Goal: Information Seeking & Learning: Learn about a topic

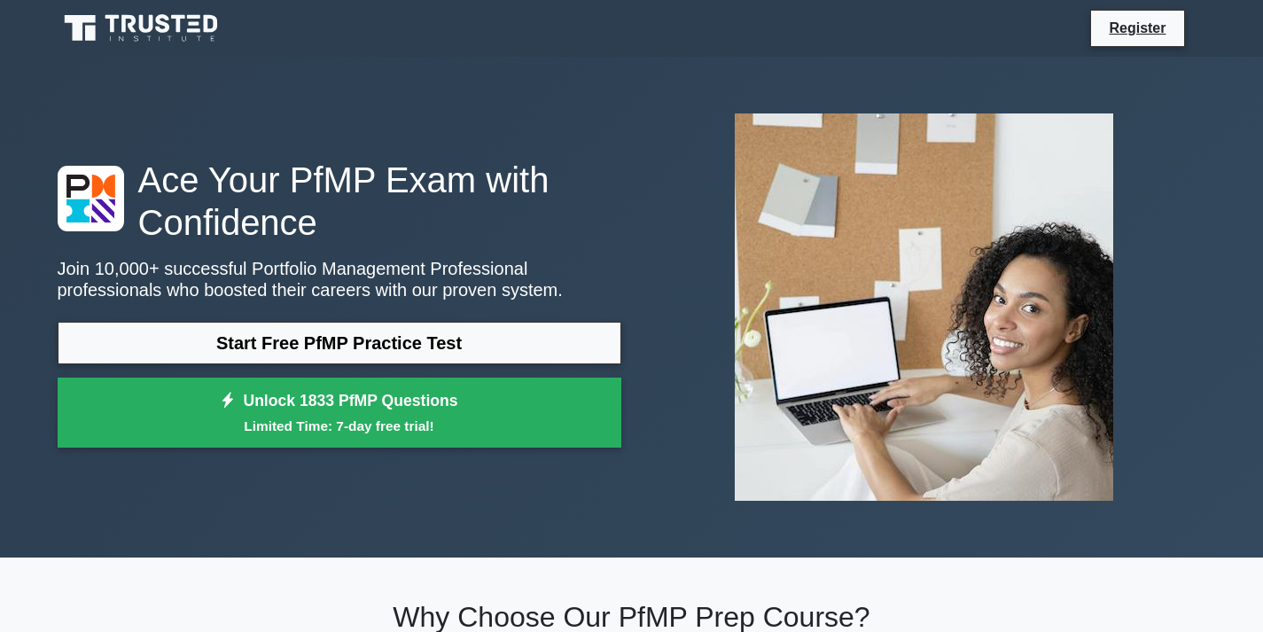
click at [338, 339] on link "Start Free PfMP Practice Test" at bounding box center [339, 343] width 563 height 43
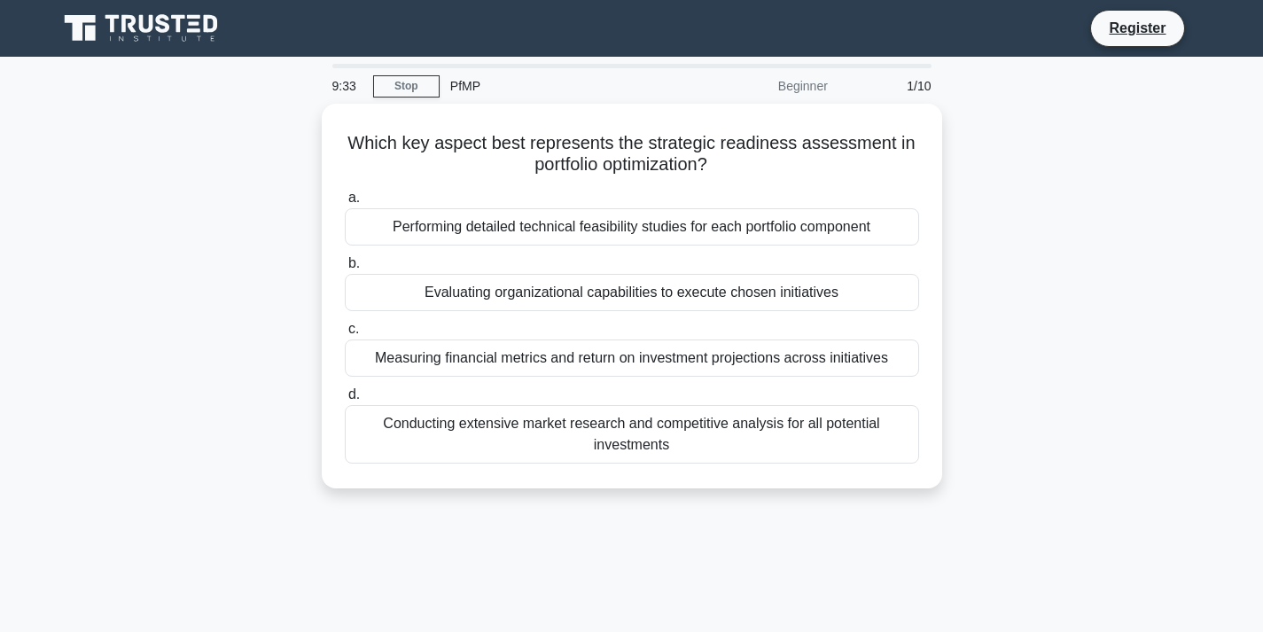
click at [646, 222] on div "Performing detailed technical feasibility studies for each portfolio component" at bounding box center [632, 226] width 574 height 37
click at [345, 204] on input "a. Performing detailed technical feasibility studies for each portfolio compone…" at bounding box center [345, 198] width 0 height 12
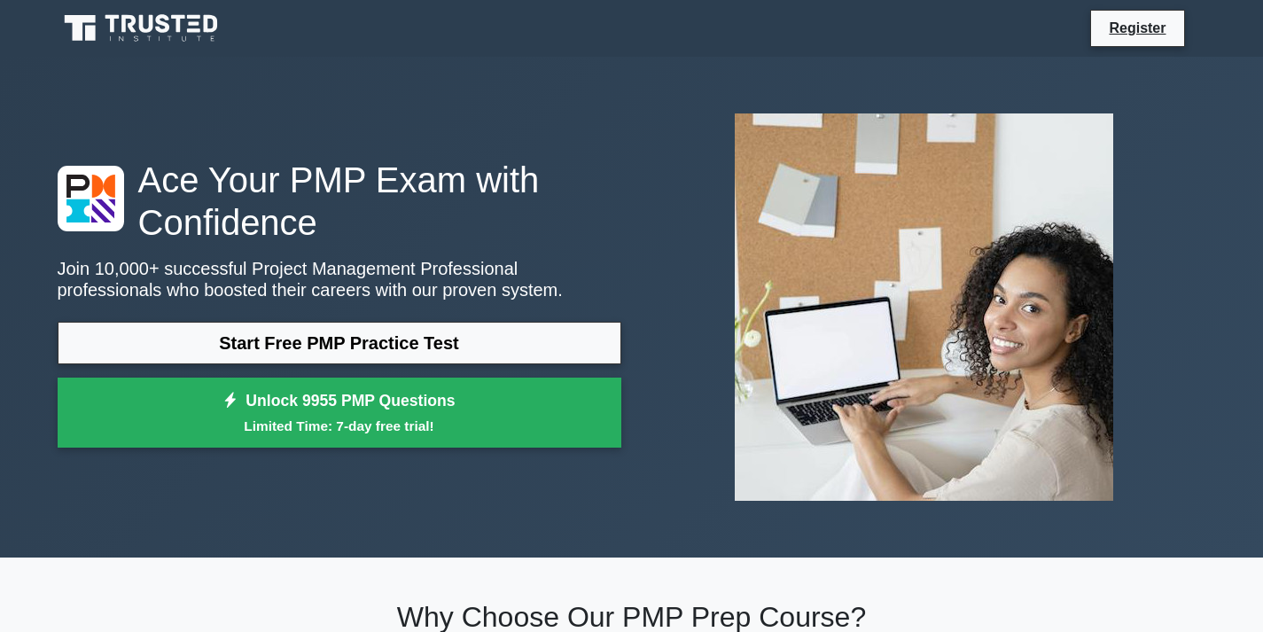
click at [371, 330] on link "Start Free PMP Practice Test" at bounding box center [339, 343] width 563 height 43
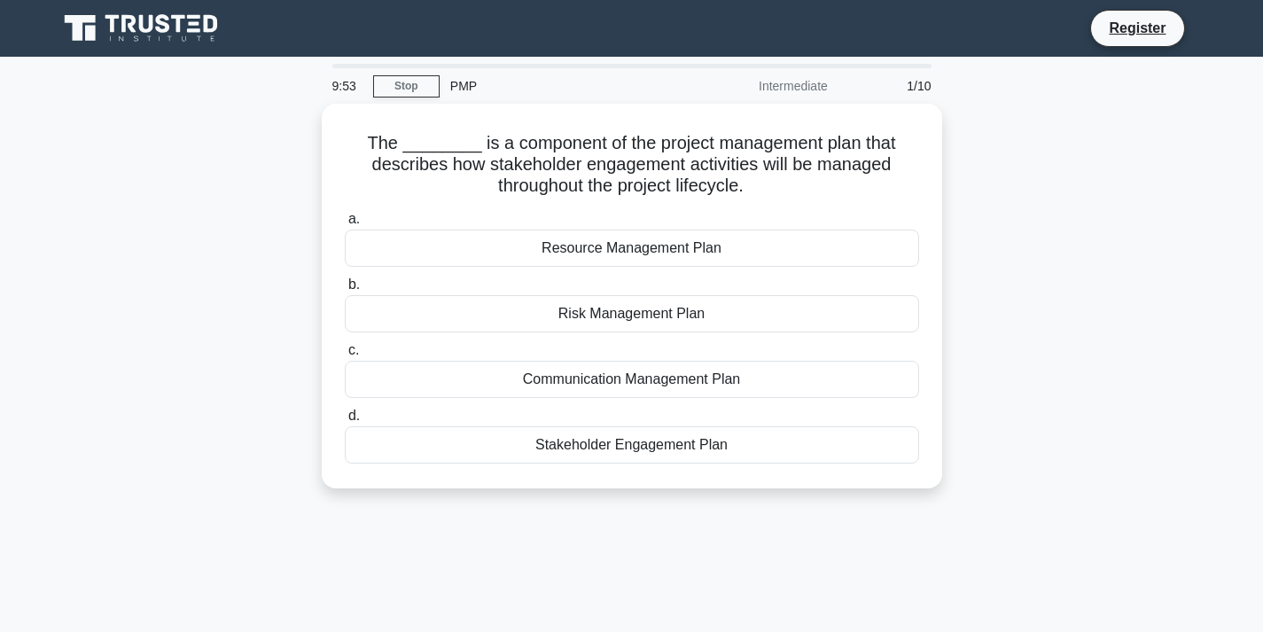
click at [623, 446] on div "Stakeholder Engagement Plan" at bounding box center [632, 444] width 574 height 37
click at [345, 422] on input "d. Stakeholder Engagement Plan" at bounding box center [345, 416] width 0 height 12
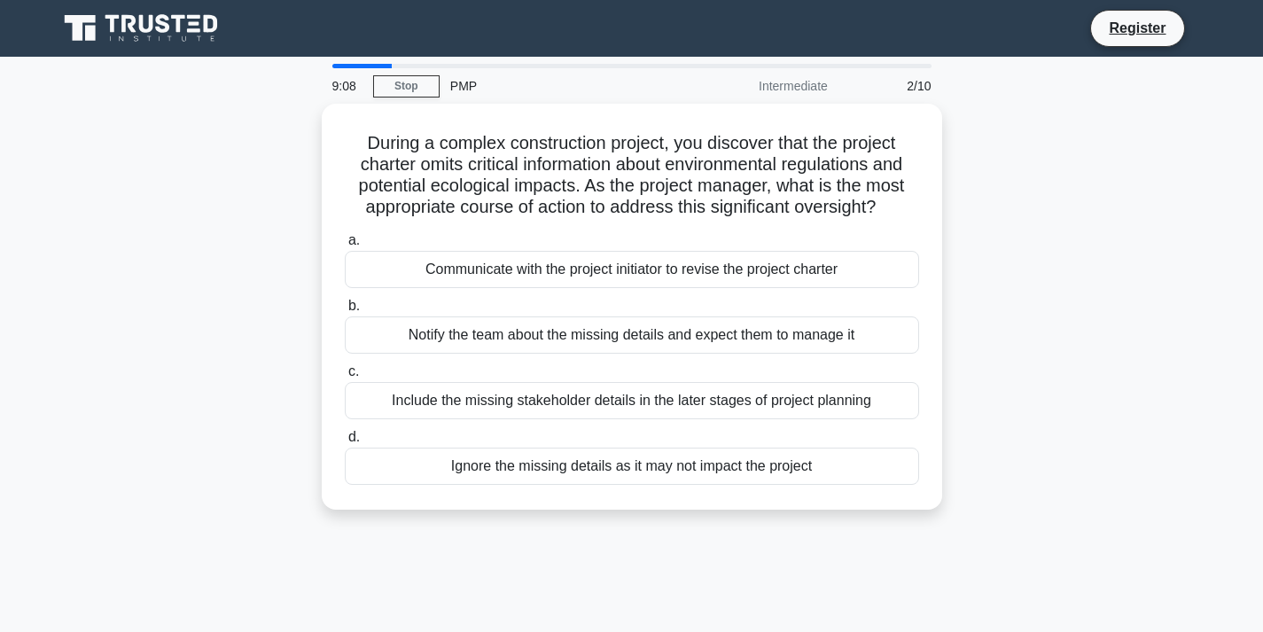
click at [531, 263] on div "Communicate with the project initiator to revise the project charter" at bounding box center [632, 269] width 574 height 37
click at [345, 246] on input "a. Communicate with the project initiator to revise the project charter" at bounding box center [345, 241] width 0 height 12
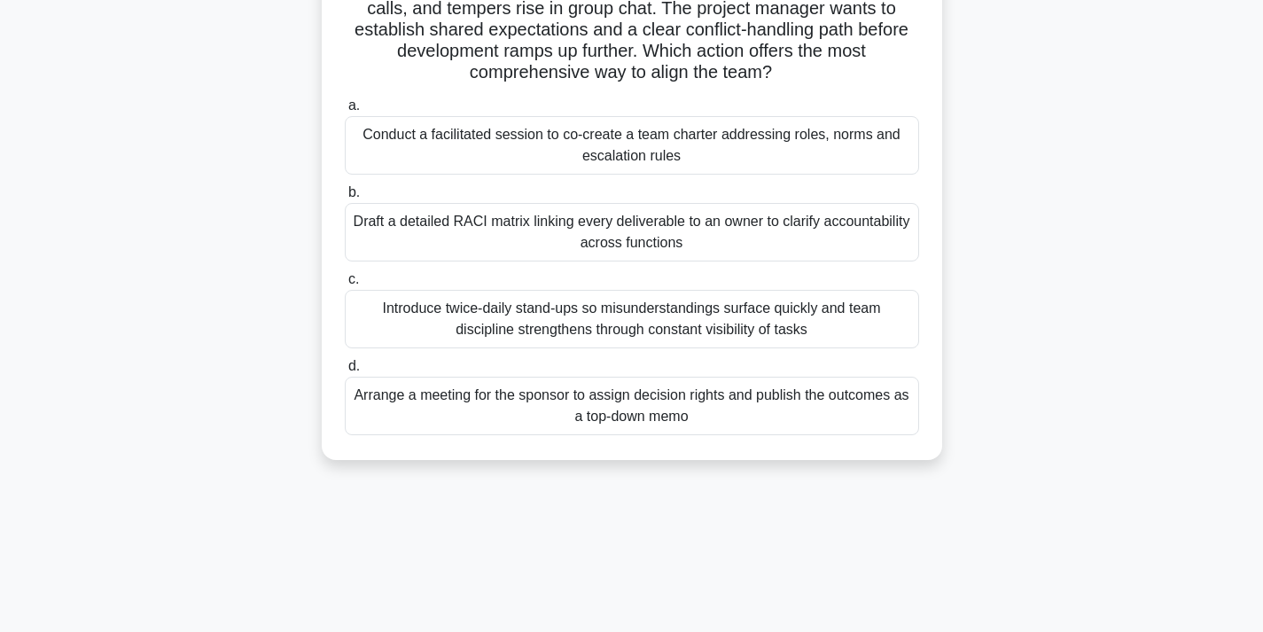
scroll to position [89, 0]
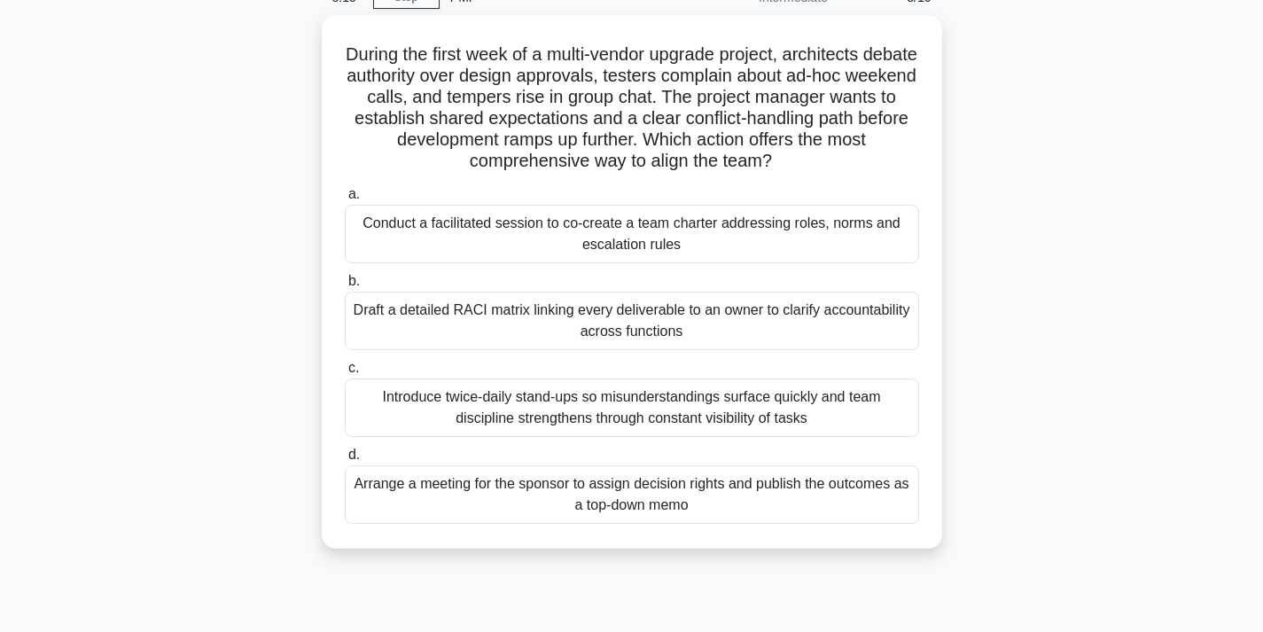
click at [576, 224] on div "Conduct a facilitated session to co-create a team charter addressing roles, nor…" at bounding box center [632, 234] width 574 height 58
click at [345, 200] on input "a. Conduct a facilitated session to co-create a team charter addressing roles, …" at bounding box center [345, 195] width 0 height 12
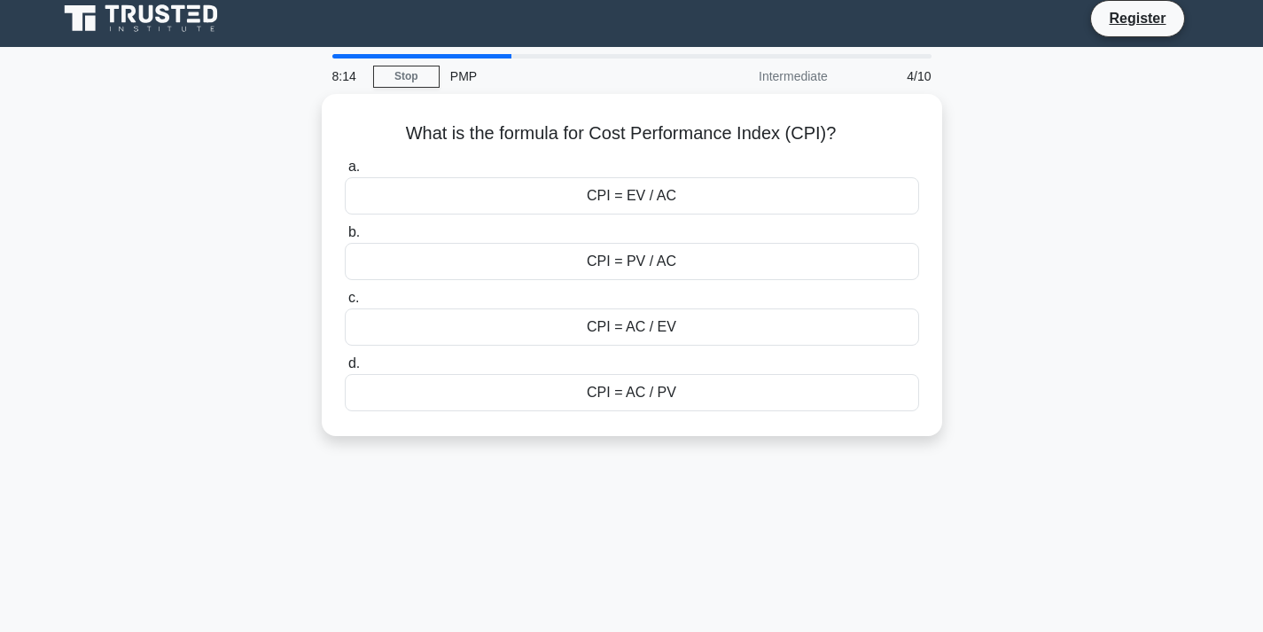
scroll to position [0, 0]
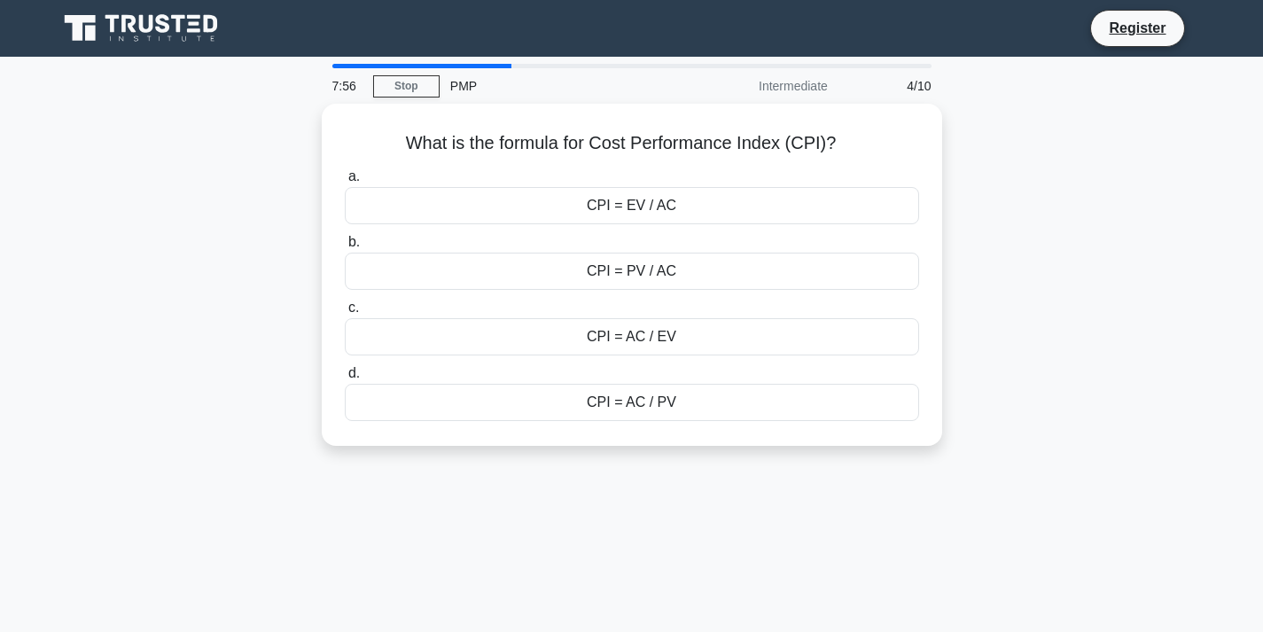
click at [651, 208] on div "CPI = EV / AC" at bounding box center [632, 205] width 574 height 37
click at [345, 183] on input "a. CPI = EV / AC" at bounding box center [345, 177] width 0 height 12
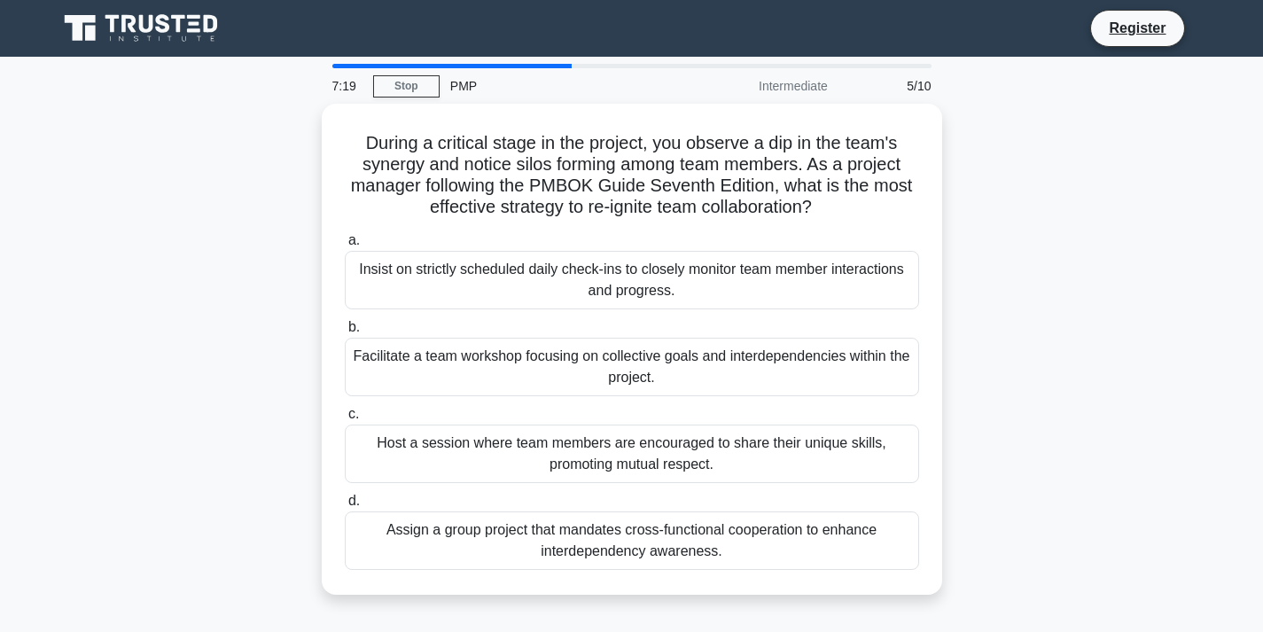
click at [622, 361] on div "Facilitate a team workshop focusing on collective goals and interdependencies w…" at bounding box center [632, 367] width 574 height 58
click at [345, 333] on input "b. Facilitate a team workshop focusing on collective goals and interdependencie…" at bounding box center [345, 328] width 0 height 12
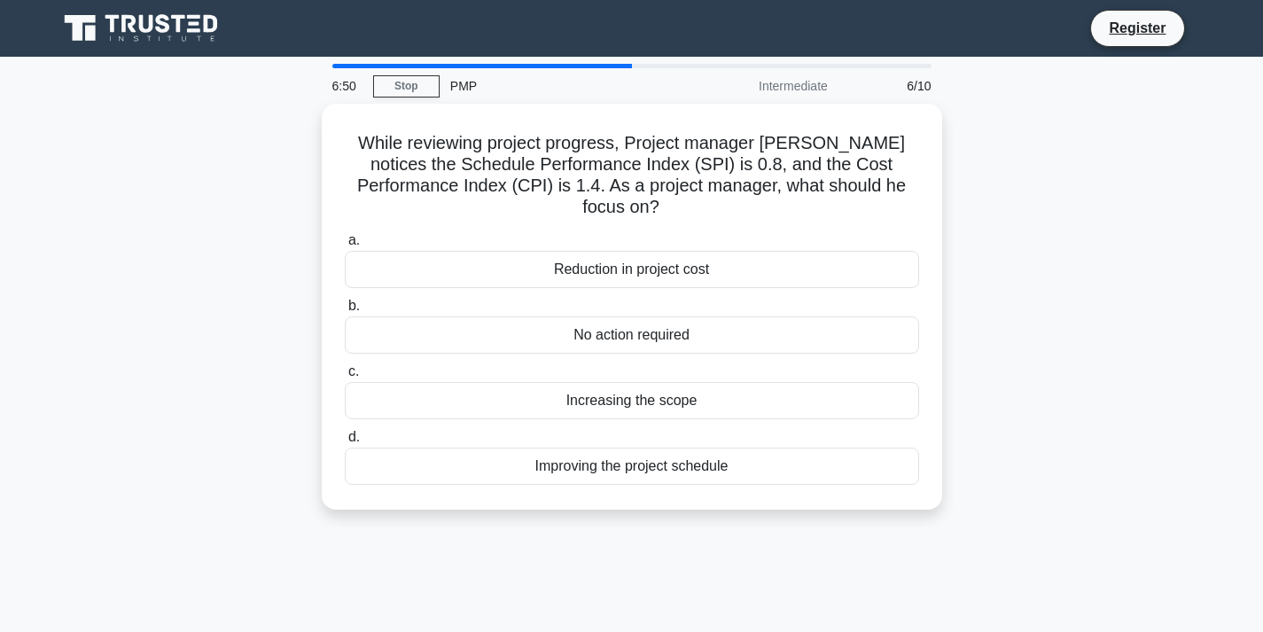
click at [648, 251] on div "Reduction in project cost" at bounding box center [632, 269] width 574 height 37
click at [345, 238] on input "a. Reduction in project cost" at bounding box center [345, 241] width 0 height 12
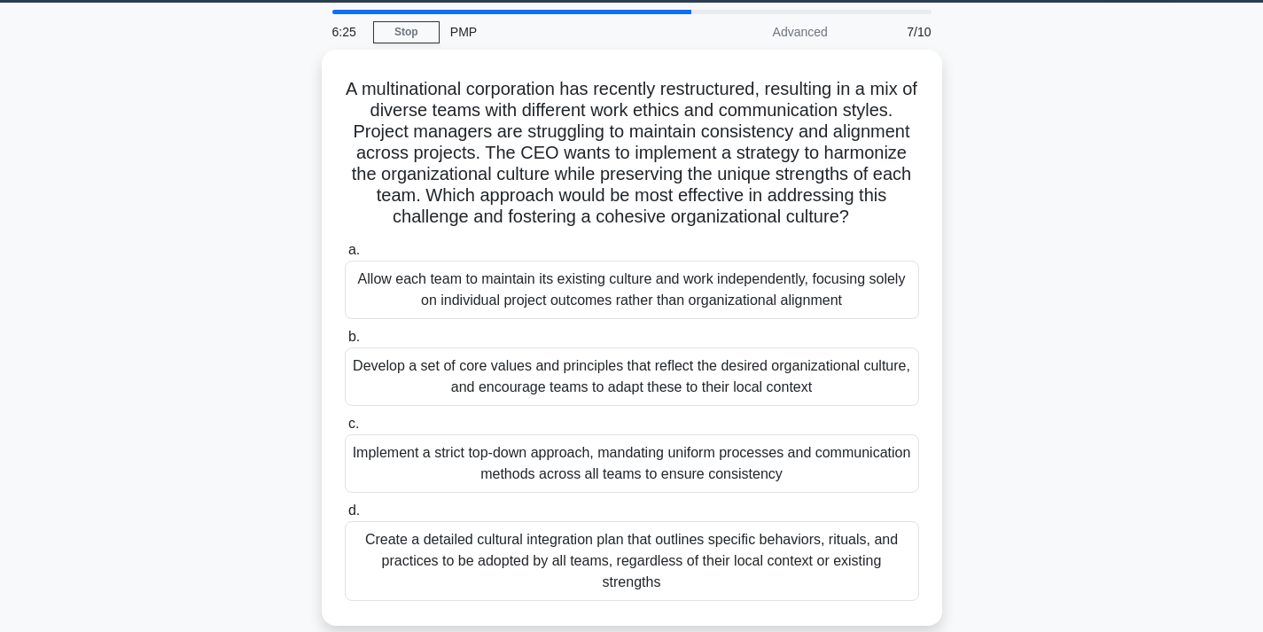
scroll to position [89, 0]
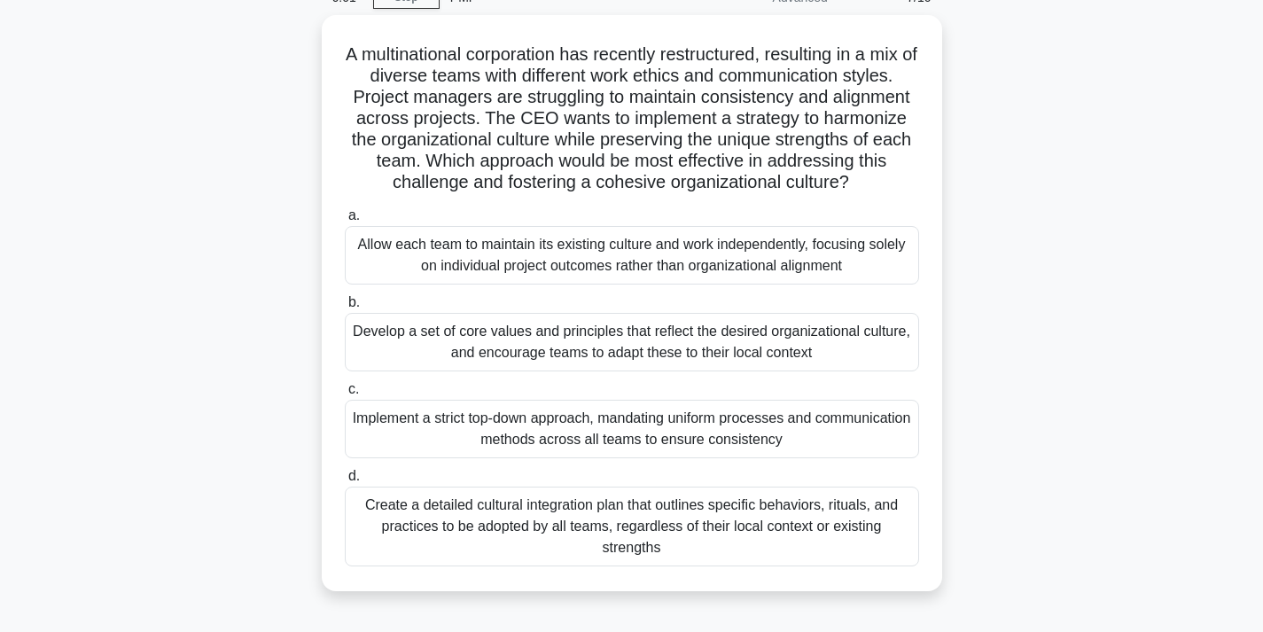
click at [534, 328] on div "Develop a set of core values and principles that reflect the desired organizati…" at bounding box center [632, 342] width 574 height 58
click at [345, 308] on input "b. Develop a set of core values and principles that reflect the desired organiz…" at bounding box center [345, 303] width 0 height 12
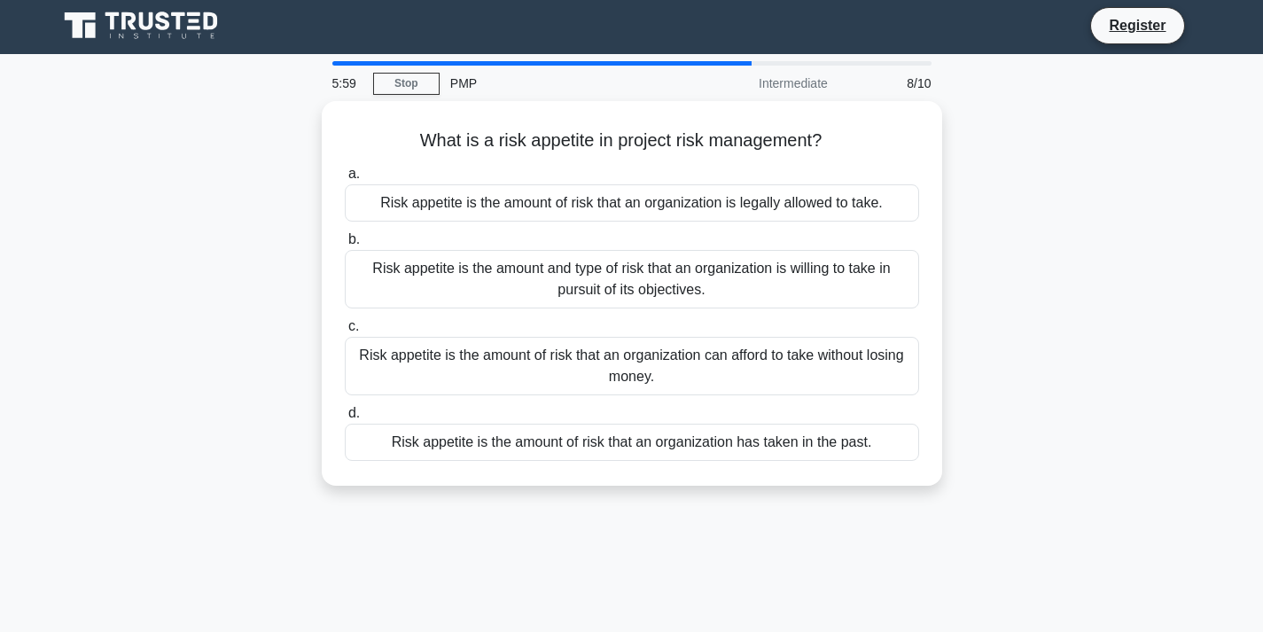
scroll to position [0, 0]
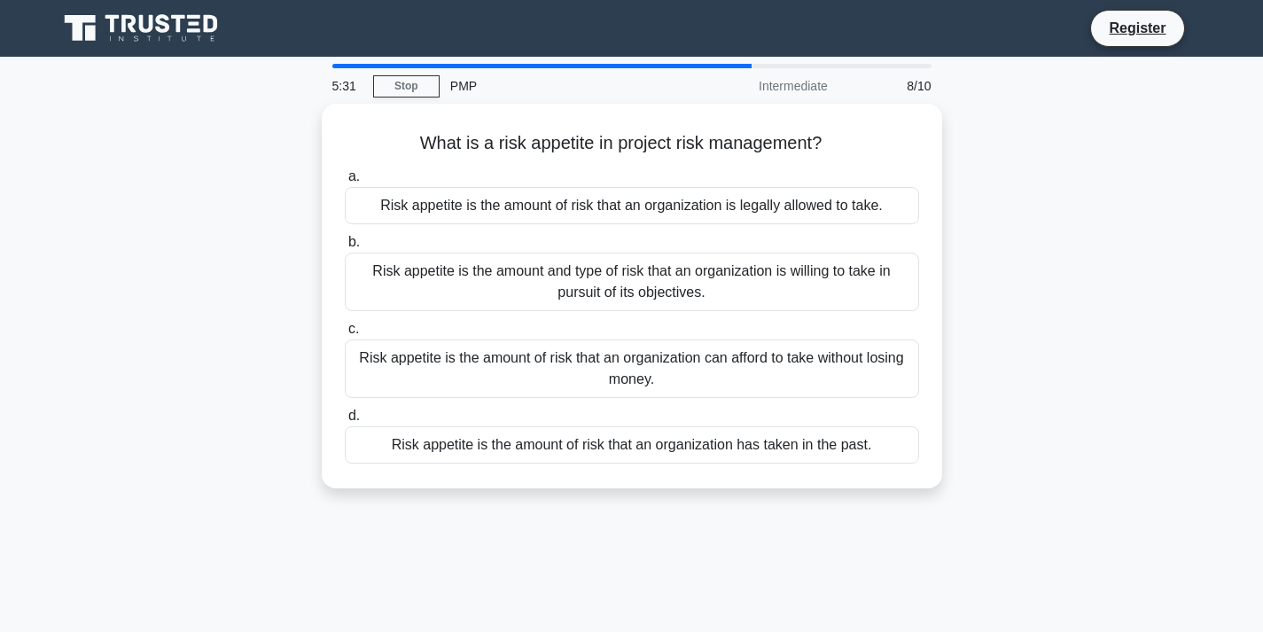
click at [587, 258] on div "Risk appetite is the amount and type of risk that an organization is willing to…" at bounding box center [632, 282] width 574 height 58
click at [345, 248] on input "b. Risk appetite is the amount and type of risk that an organization is willing…" at bounding box center [345, 243] width 0 height 12
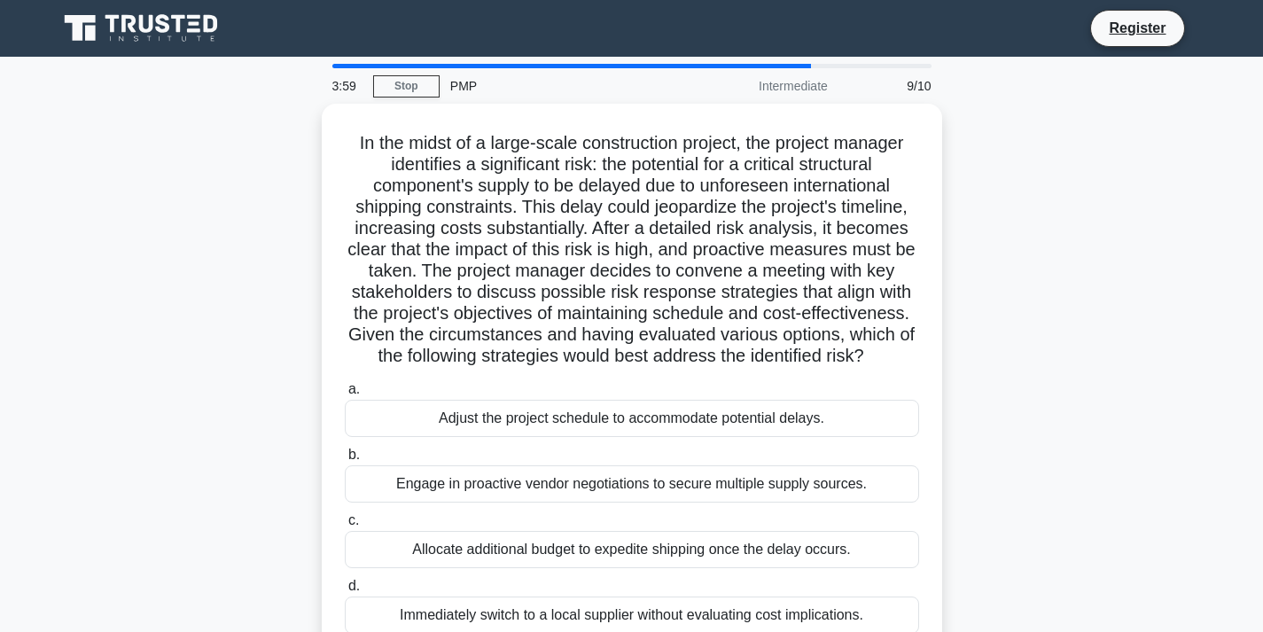
click at [532, 478] on div "Engage in proactive vendor negotiations to secure multiple supply sources." at bounding box center [632, 483] width 574 height 37
click at [345, 461] on input "b. Engage in proactive vendor negotiations to secure multiple supply sources." at bounding box center [345, 455] width 0 height 12
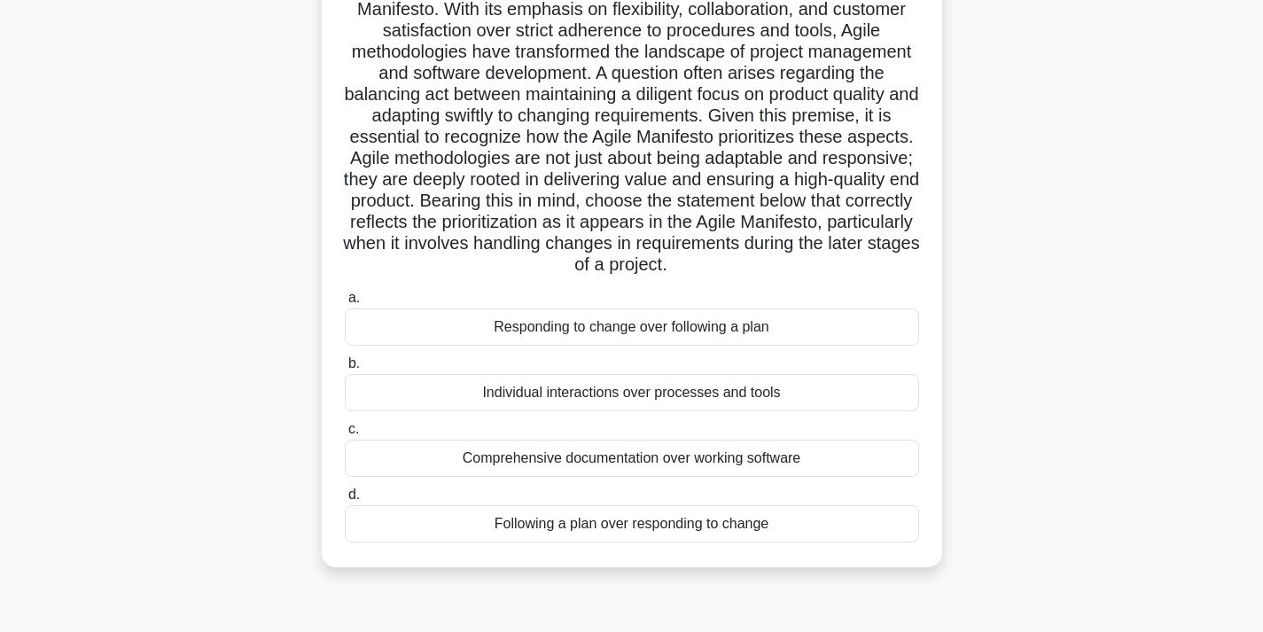
scroll to position [198, 0]
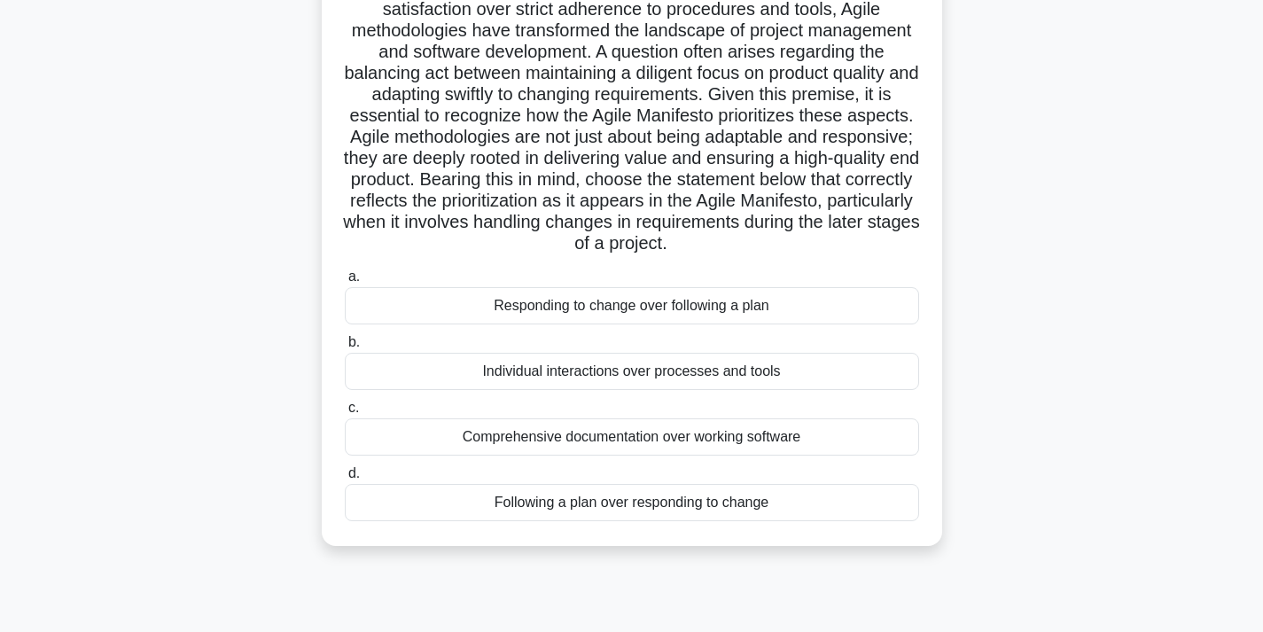
click at [572, 521] on div "Following a plan over responding to change" at bounding box center [632, 502] width 574 height 37
click at [345, 479] on input "d. Following a plan over responding to change" at bounding box center [345, 474] width 0 height 12
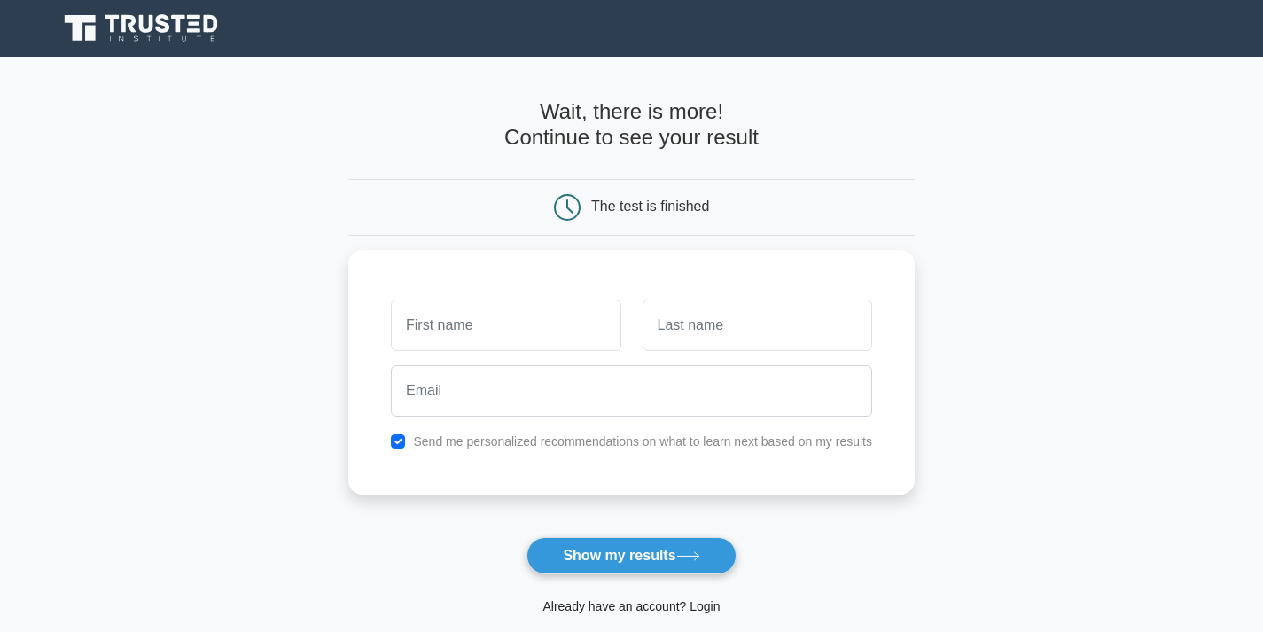
click at [590, 559] on button "Show my results" at bounding box center [630, 555] width 209 height 37
type input "Nurudeen"
click at [680, 308] on input "text" at bounding box center [756, 324] width 229 height 51
type input "Yusuf"
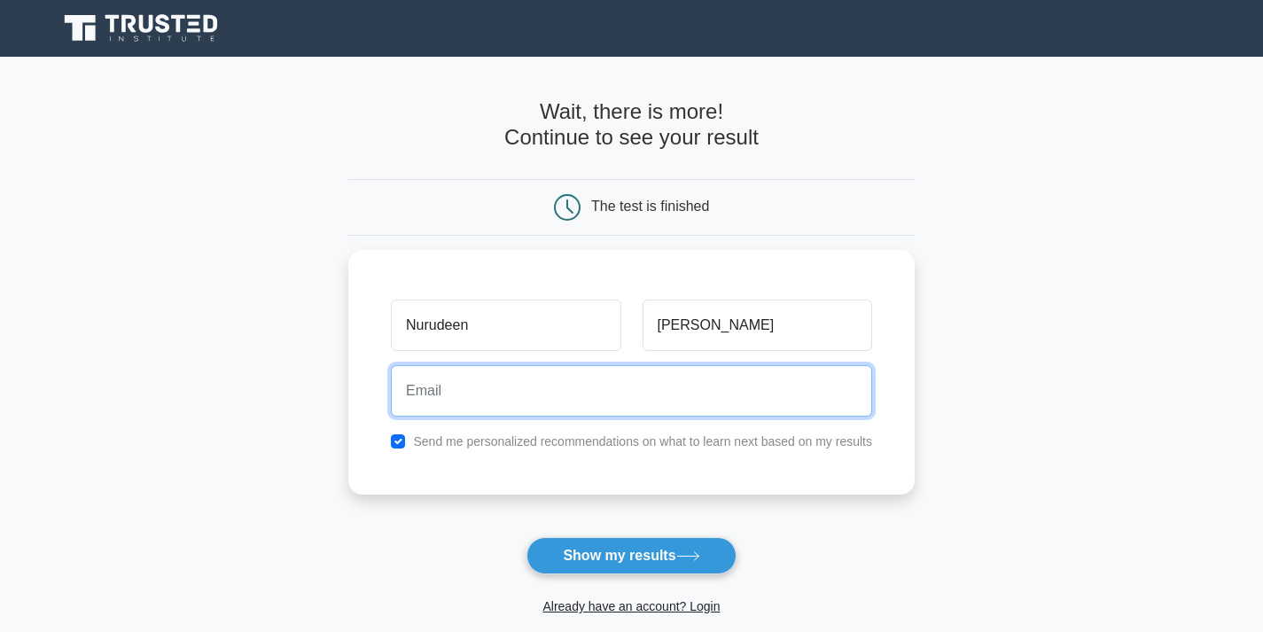
click at [585, 388] on input "email" at bounding box center [631, 390] width 481 height 51
type input "yusndeen21@yahoo.com"
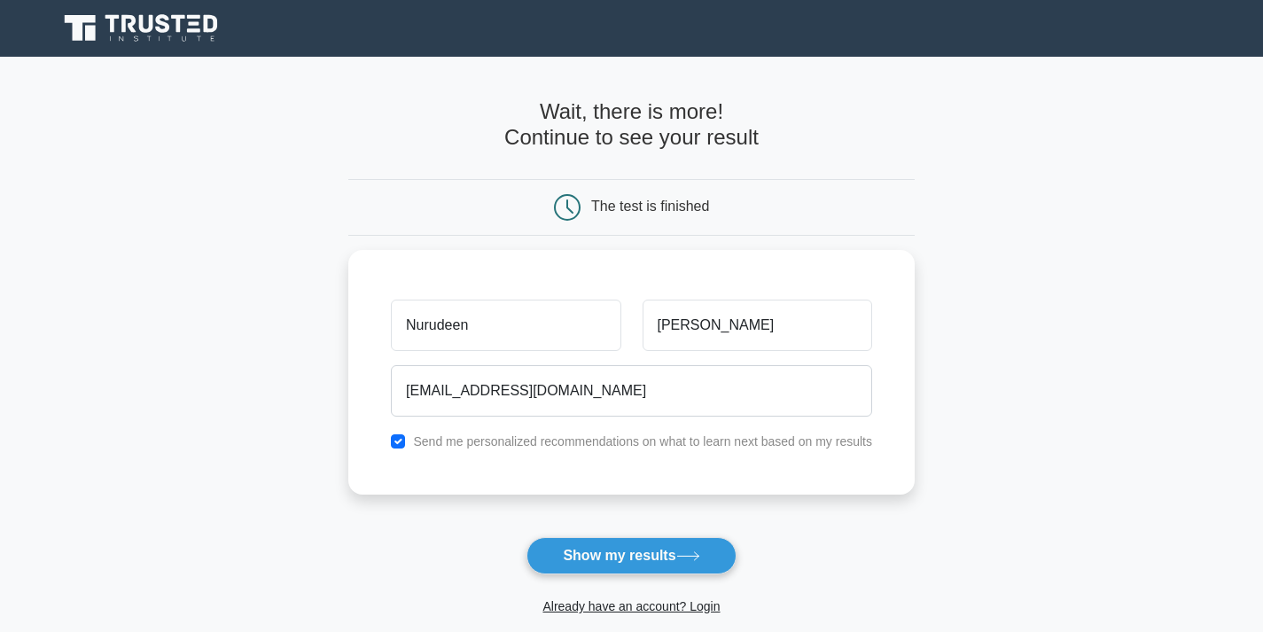
click at [638, 556] on button "Show my results" at bounding box center [630, 555] width 209 height 37
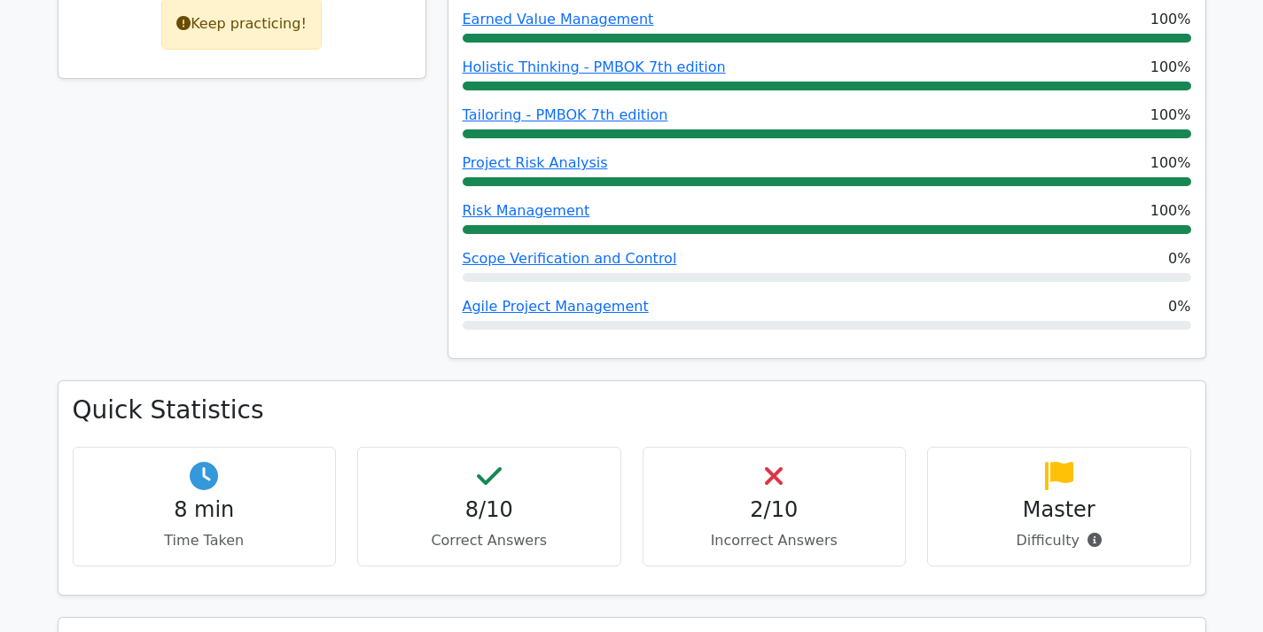
scroll to position [975, 0]
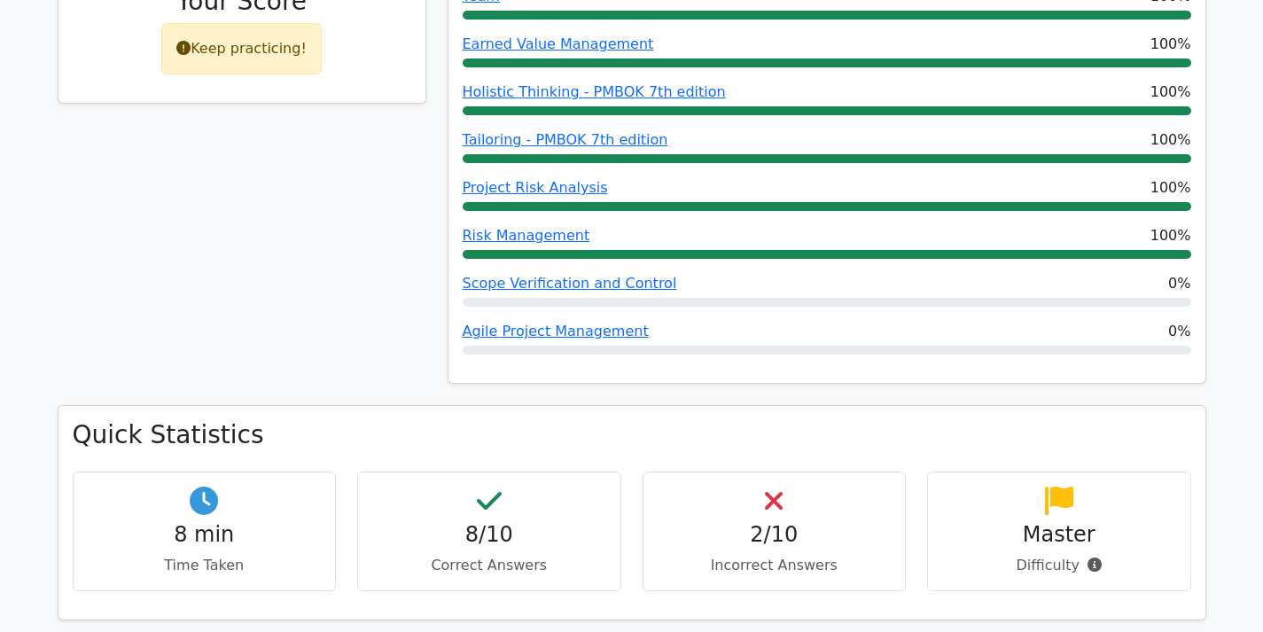
click at [592, 275] on link "Scope Verification and Control" at bounding box center [569, 283] width 214 height 17
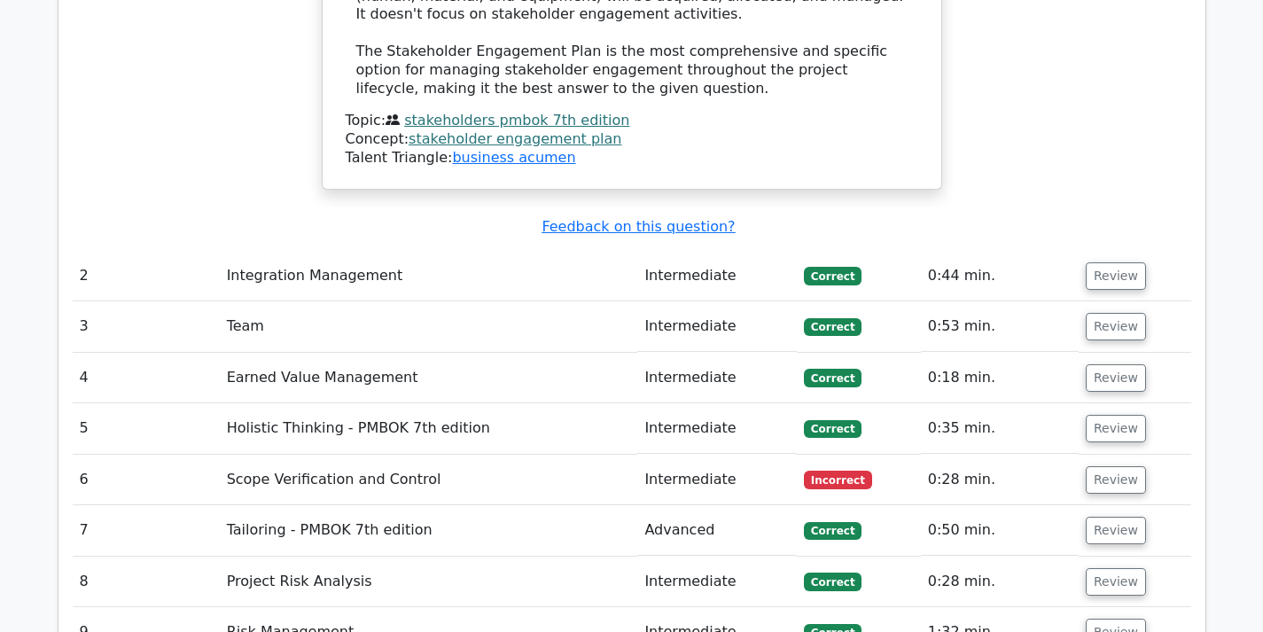
scroll to position [2658, 0]
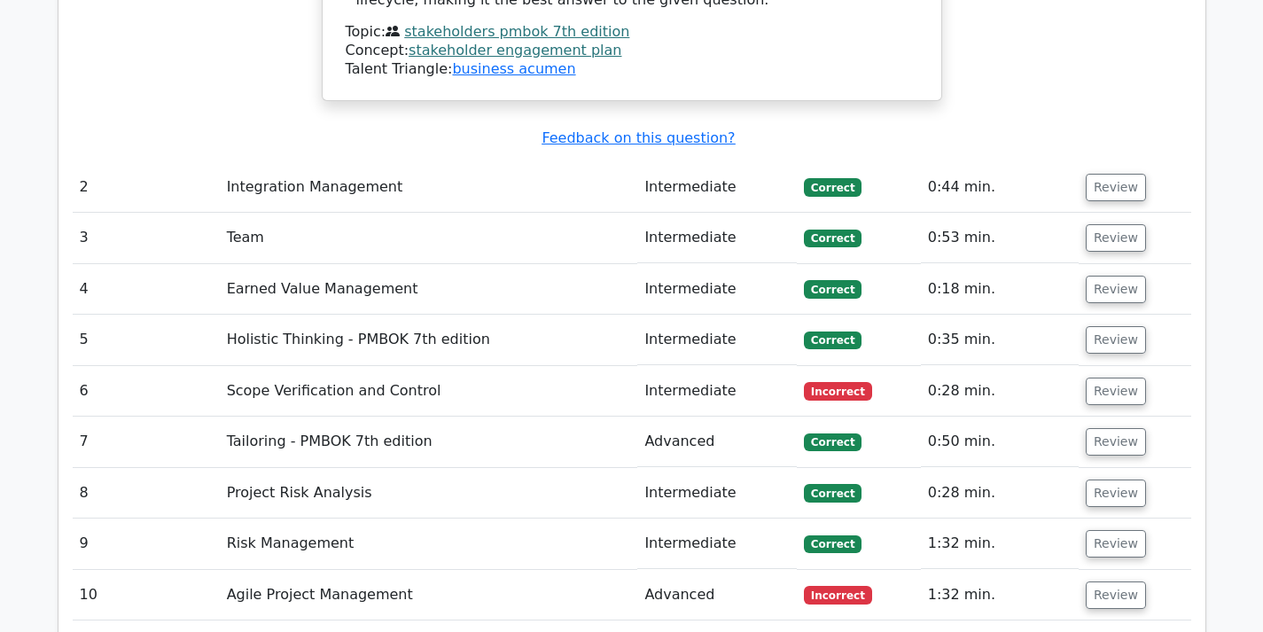
click at [1098, 377] on button "Review" at bounding box center [1115, 390] width 60 height 27
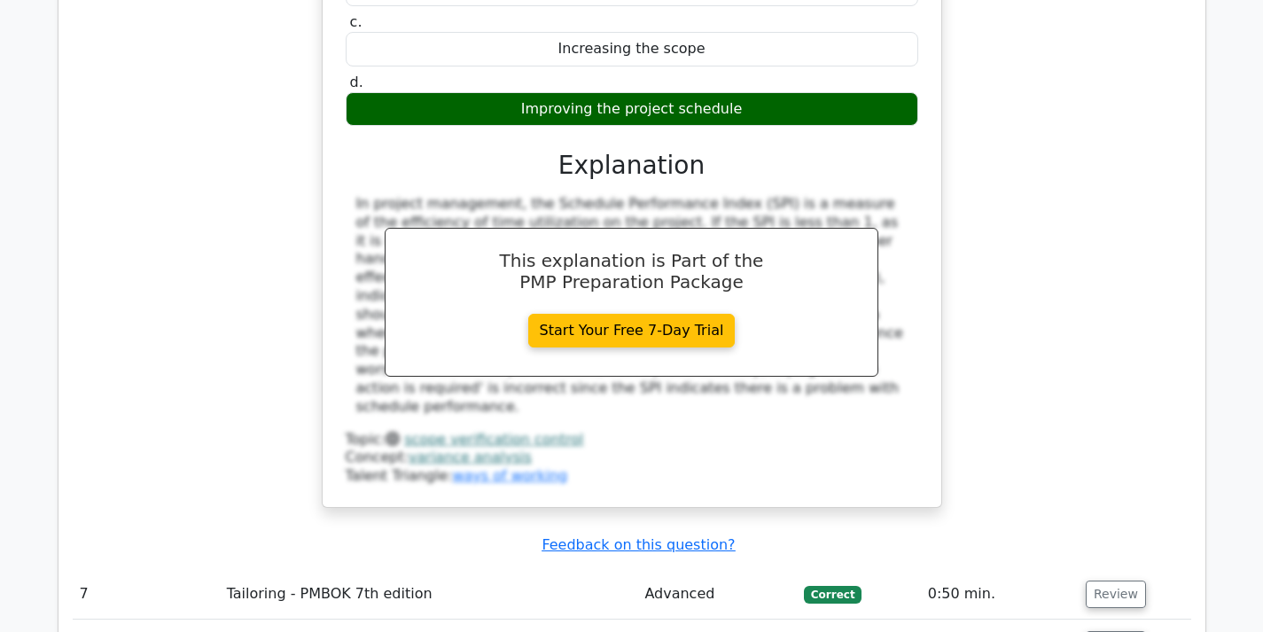
scroll to position [3544, 0]
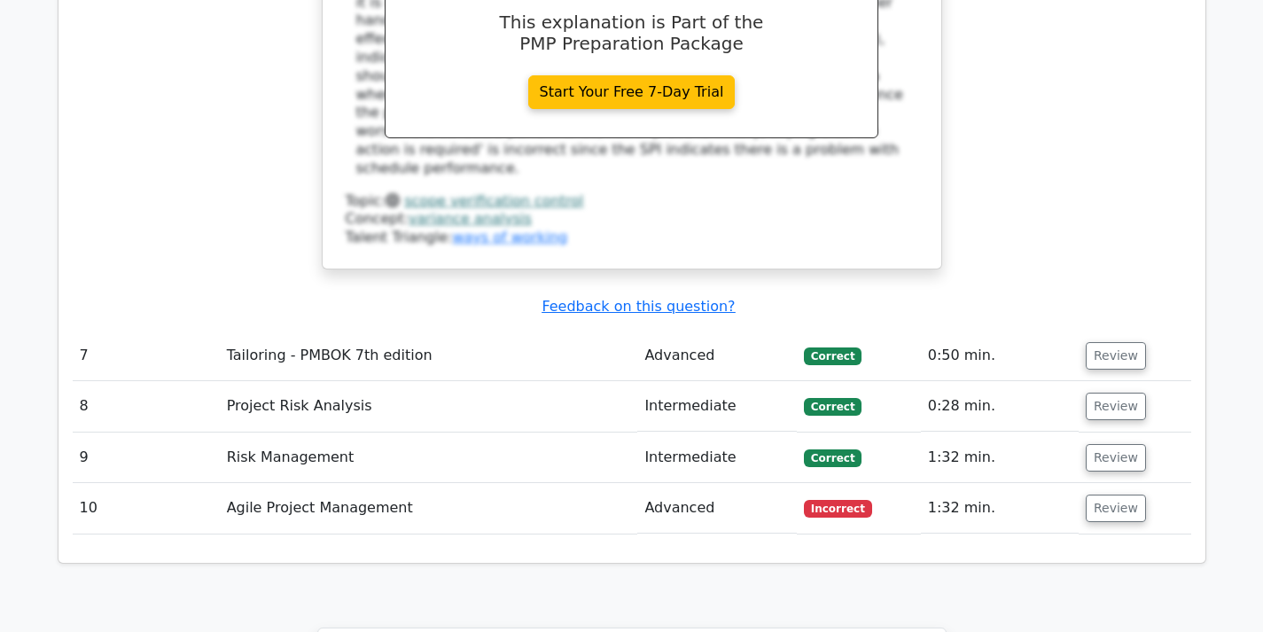
click at [1098, 494] on button "Review" at bounding box center [1115, 507] width 60 height 27
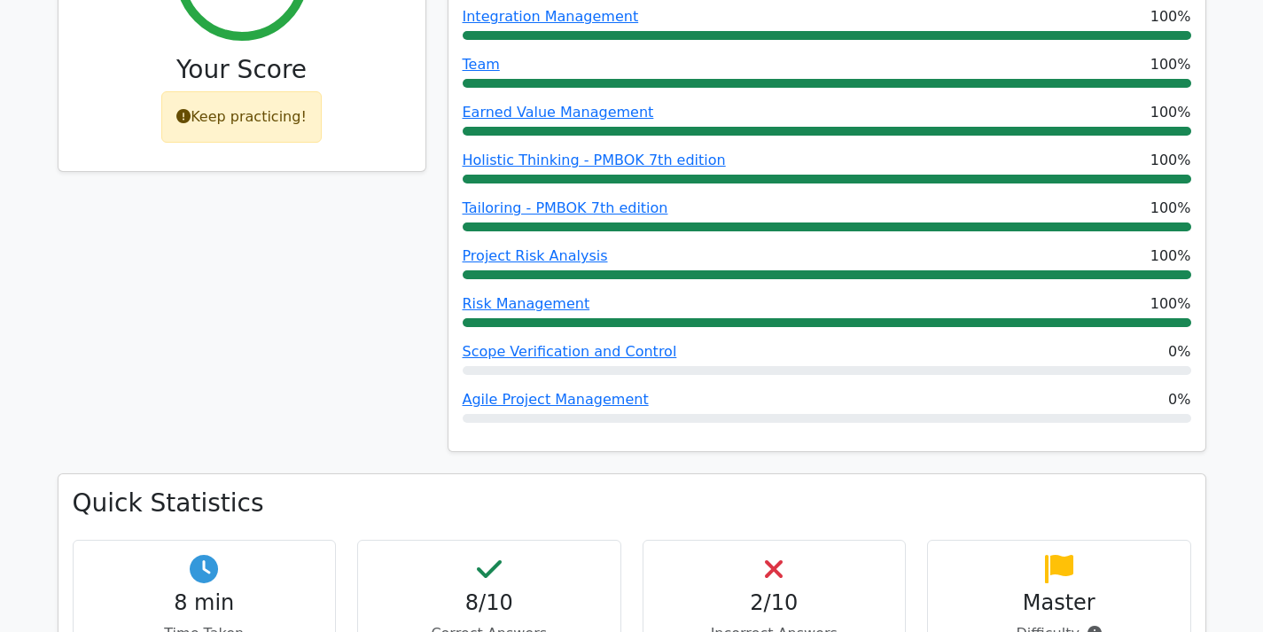
scroll to position [886, 0]
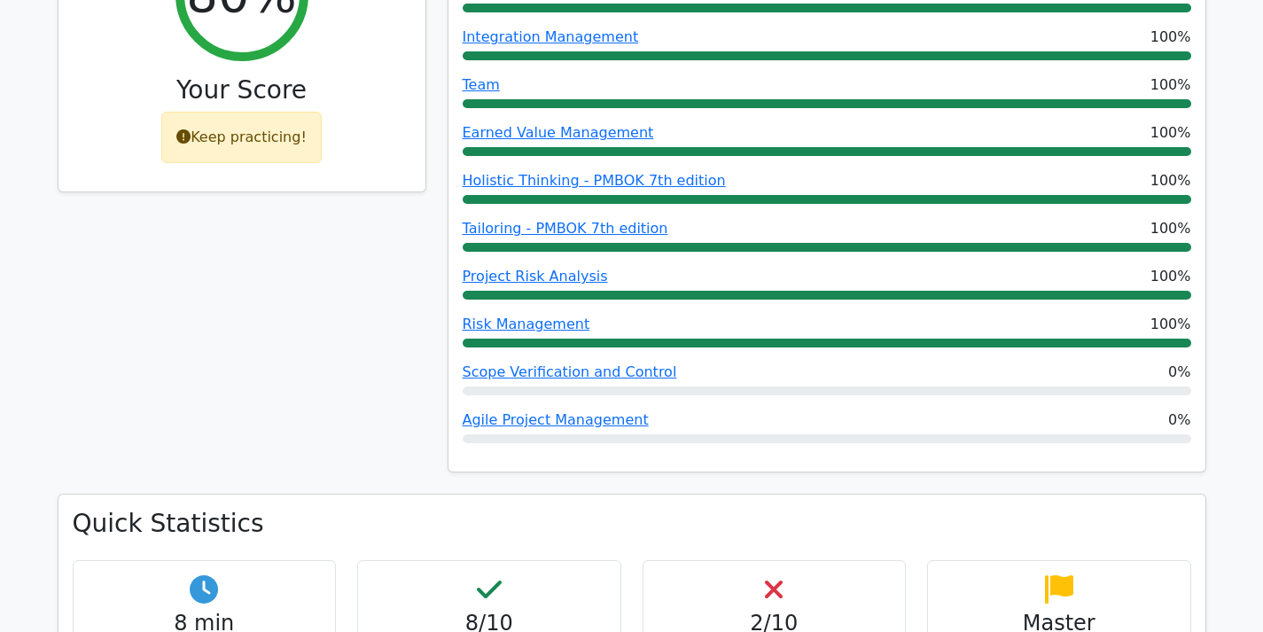
click at [528, 411] on link "Agile Project Management" at bounding box center [555, 419] width 186 height 17
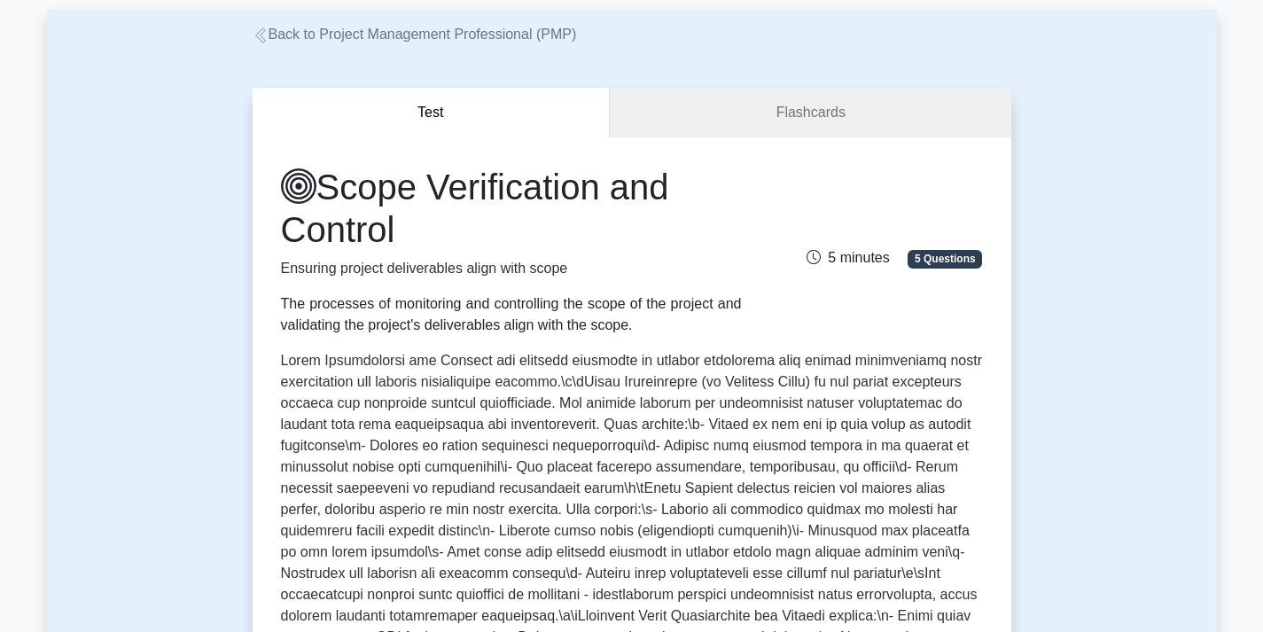
scroll to position [1, 0]
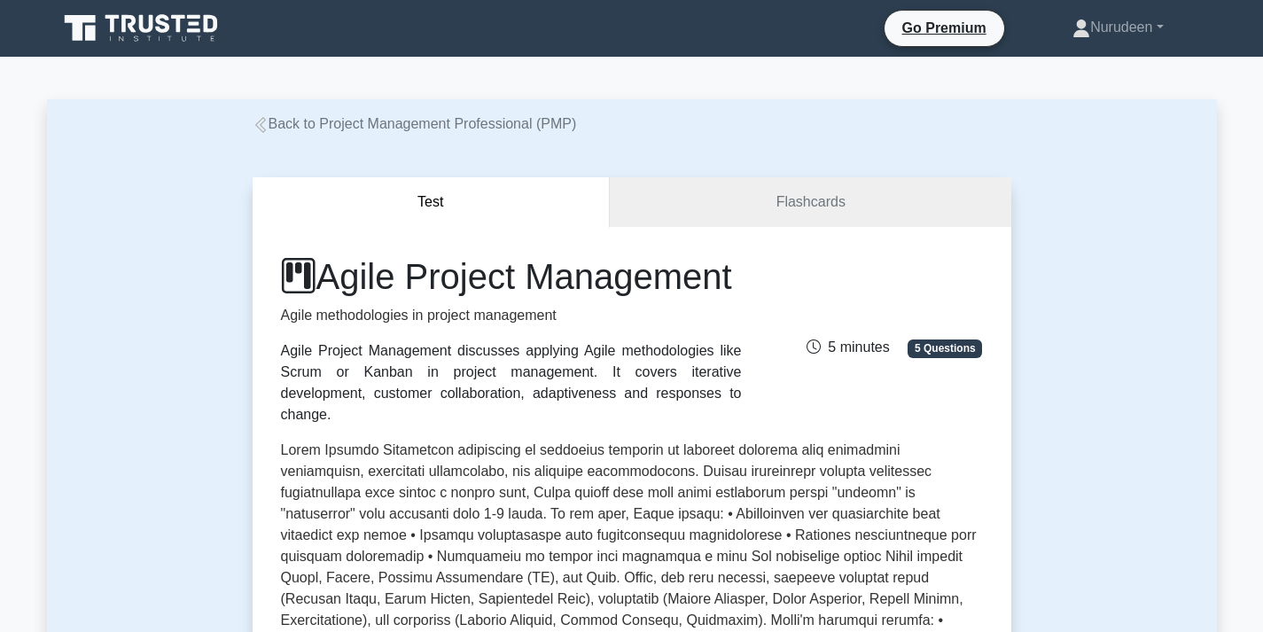
click at [276, 121] on link "Back to Project Management Professional (PMP)" at bounding box center [415, 123] width 324 height 15
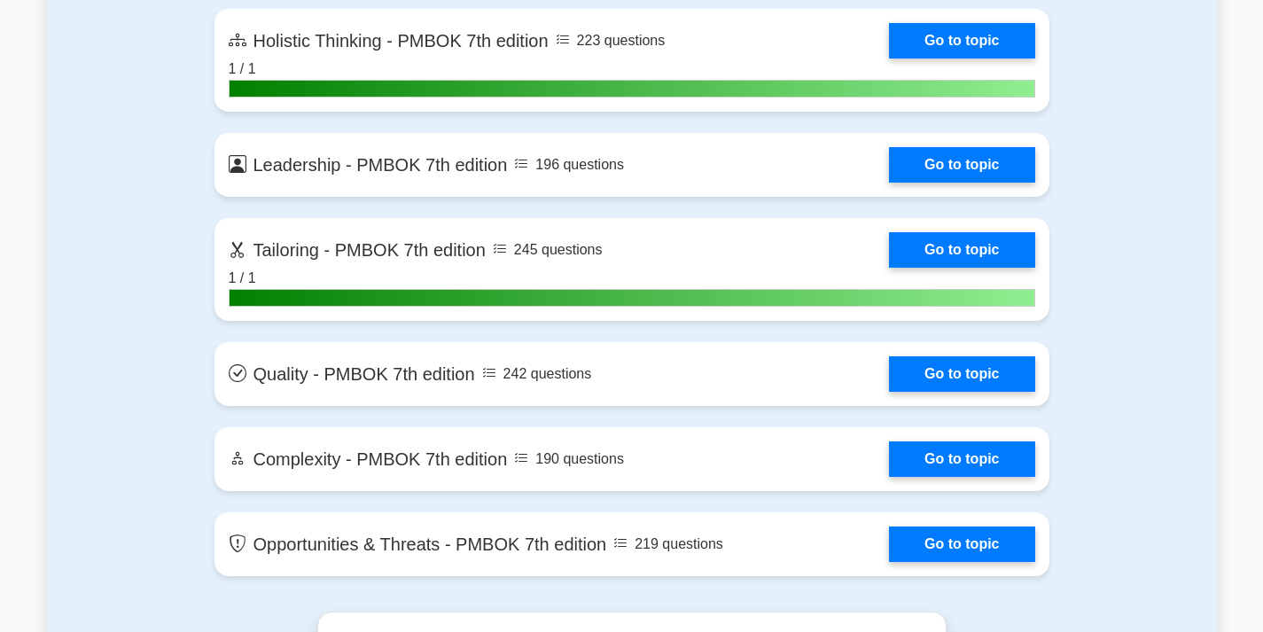
scroll to position [4519, 0]
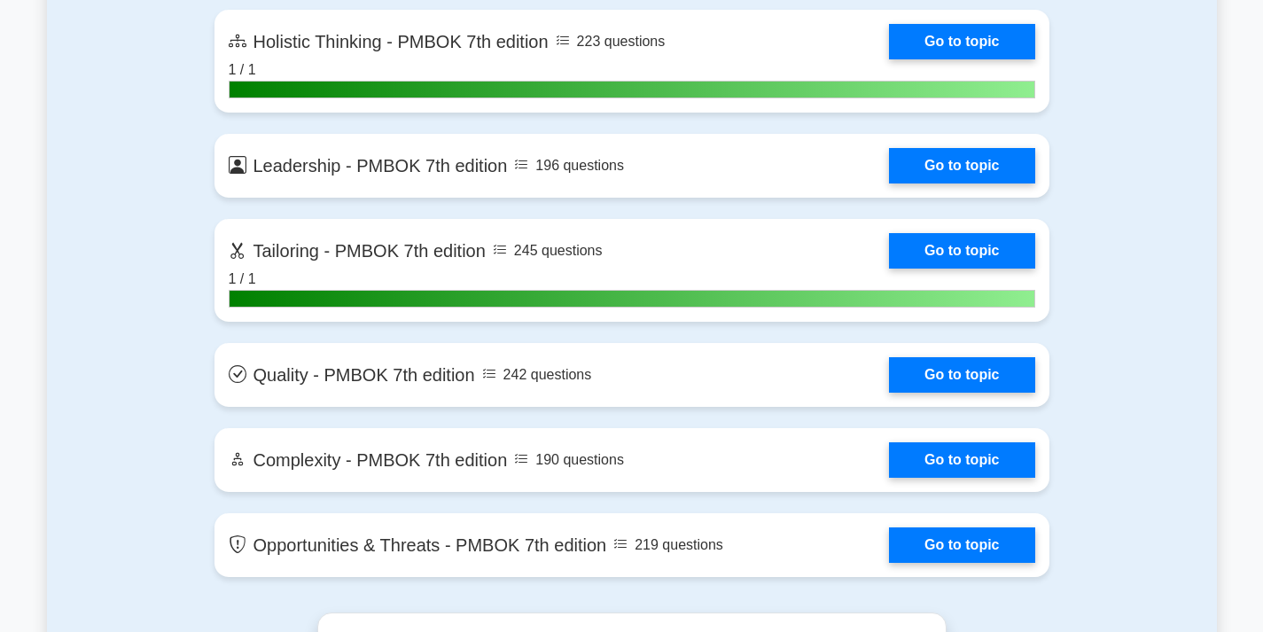
click at [889, 357] on link "Go to topic" at bounding box center [961, 374] width 145 height 35
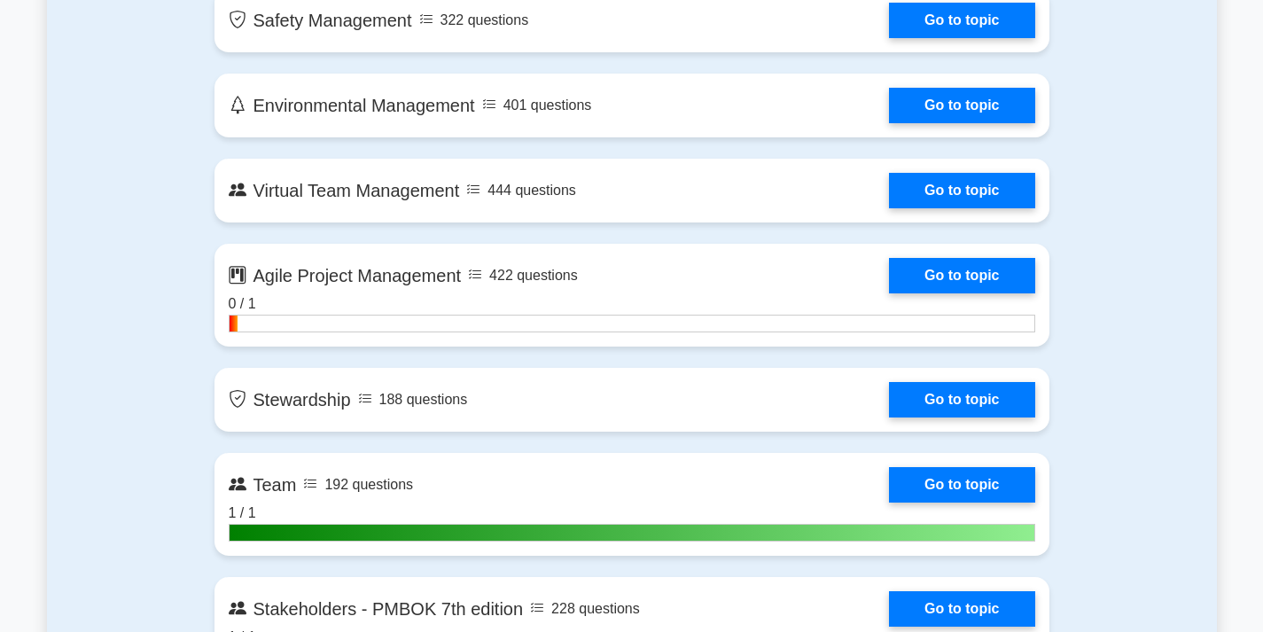
scroll to position [3721, 0]
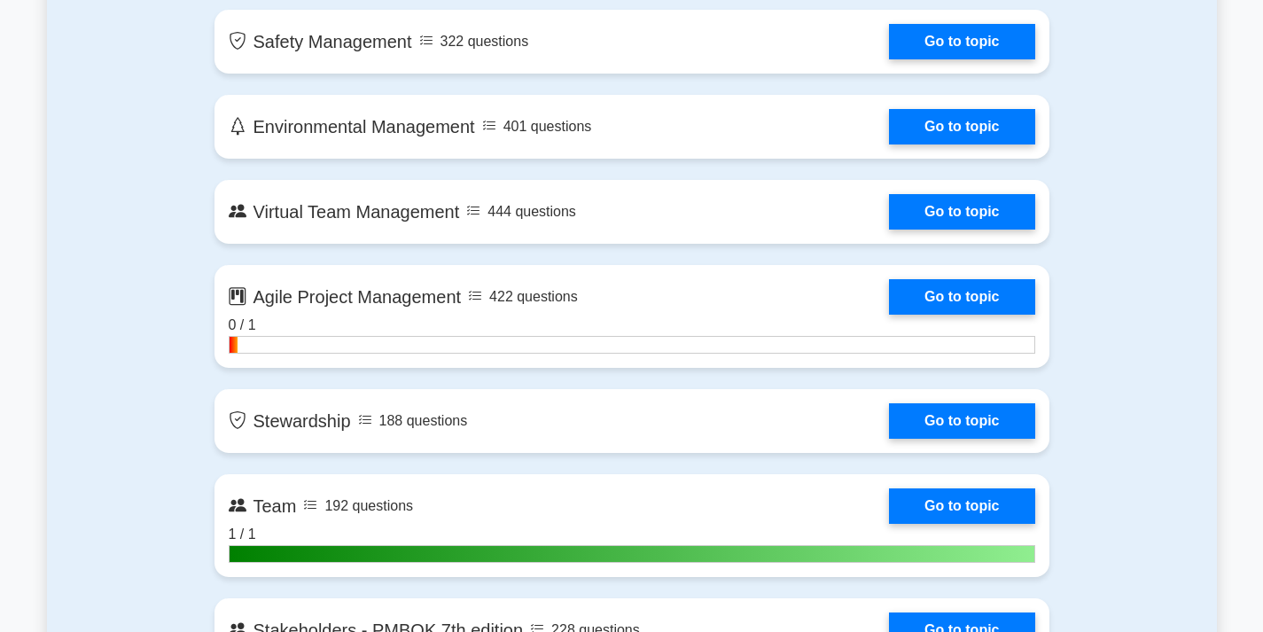
click at [889, 288] on link "Go to topic" at bounding box center [961, 296] width 145 height 35
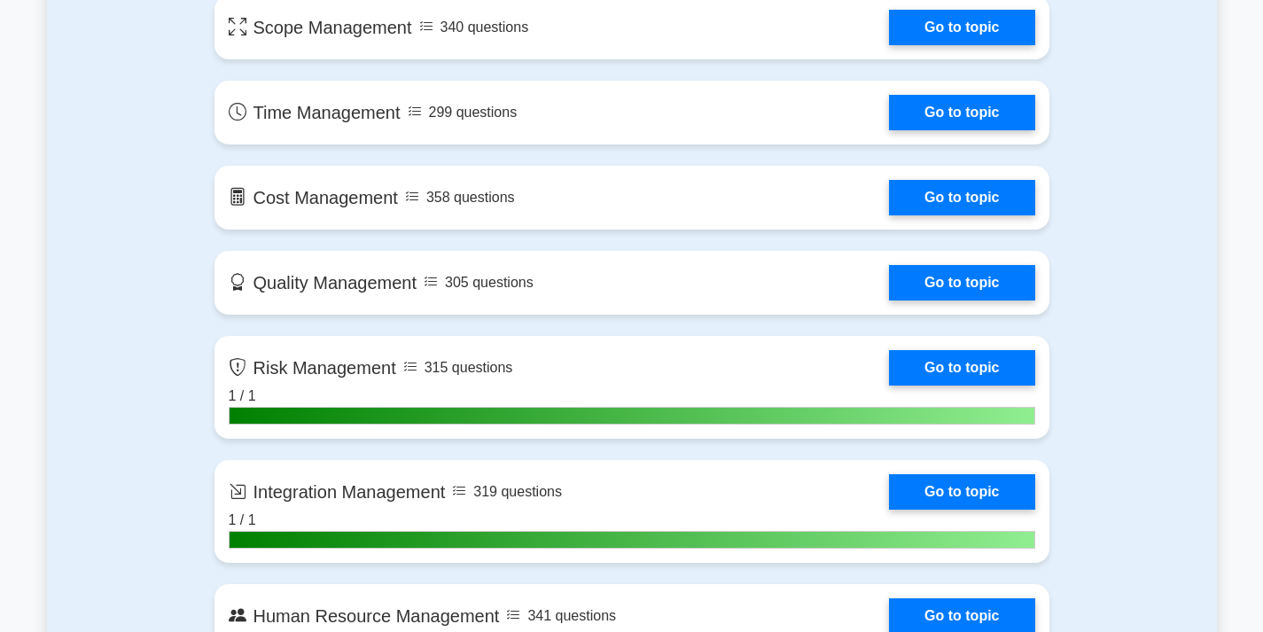
scroll to position [1240, 0]
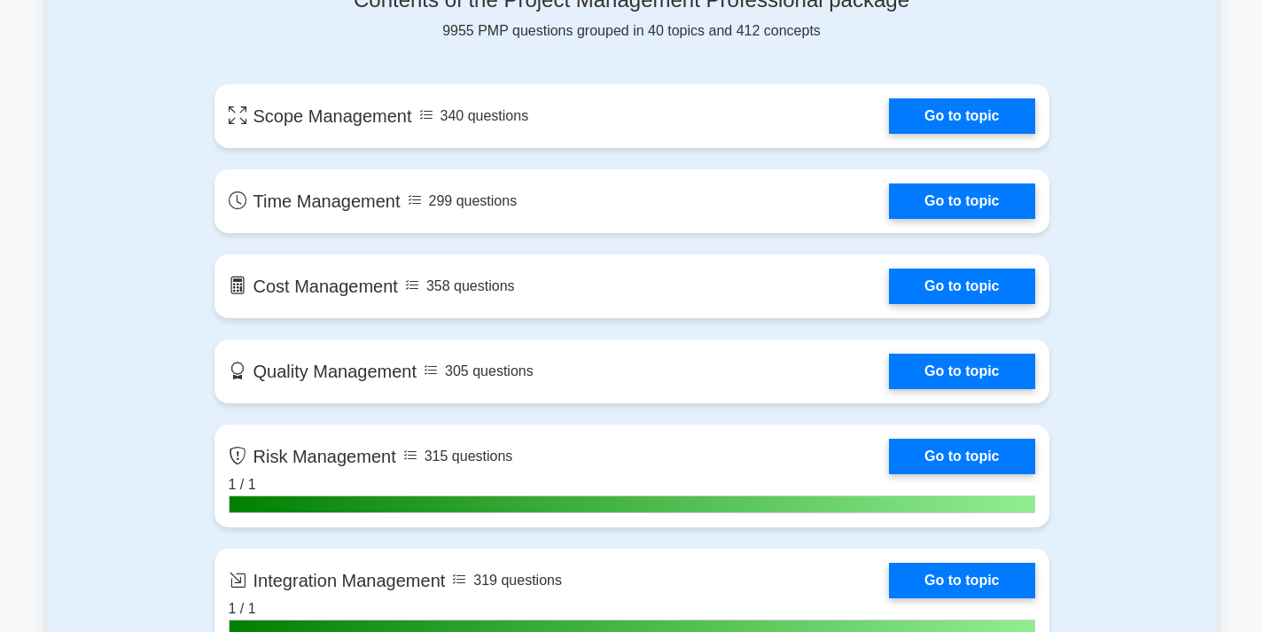
click at [889, 103] on link "Go to topic" at bounding box center [961, 115] width 145 height 35
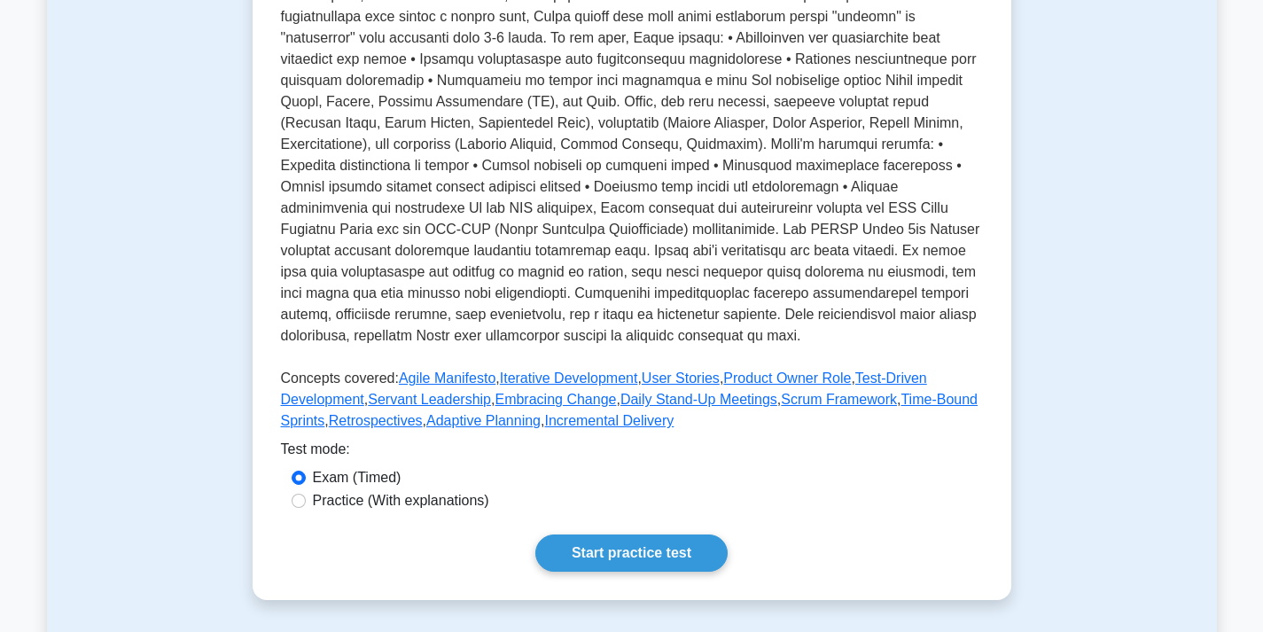
scroll to position [443, 0]
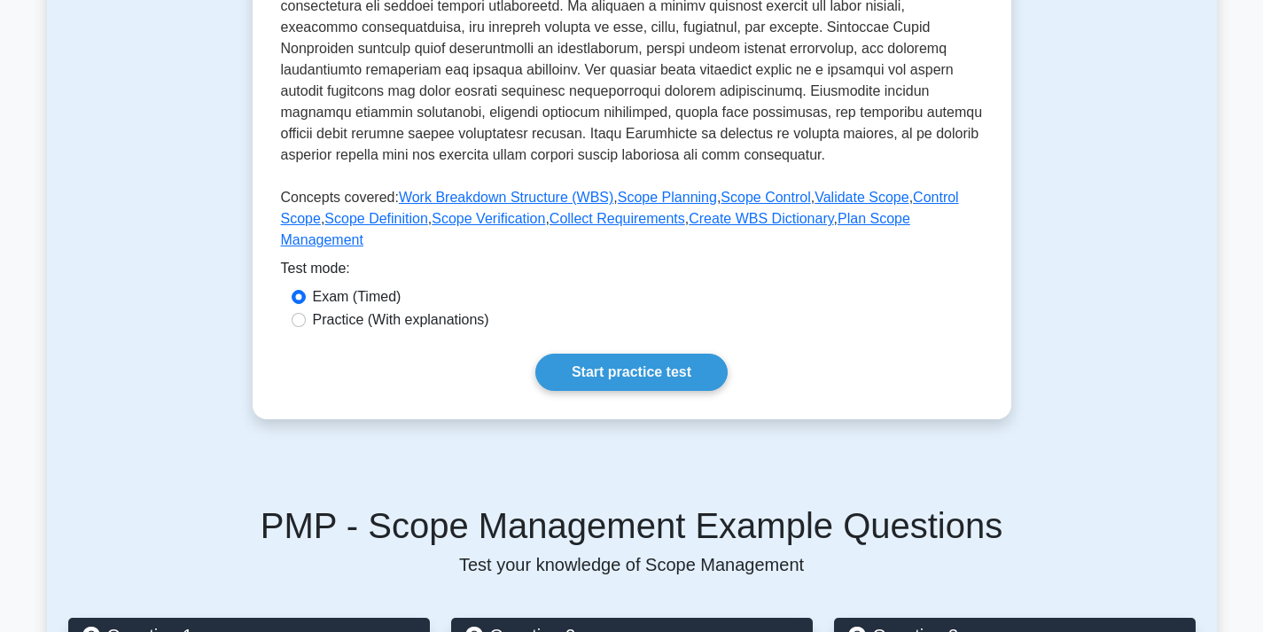
scroll to position [620, 0]
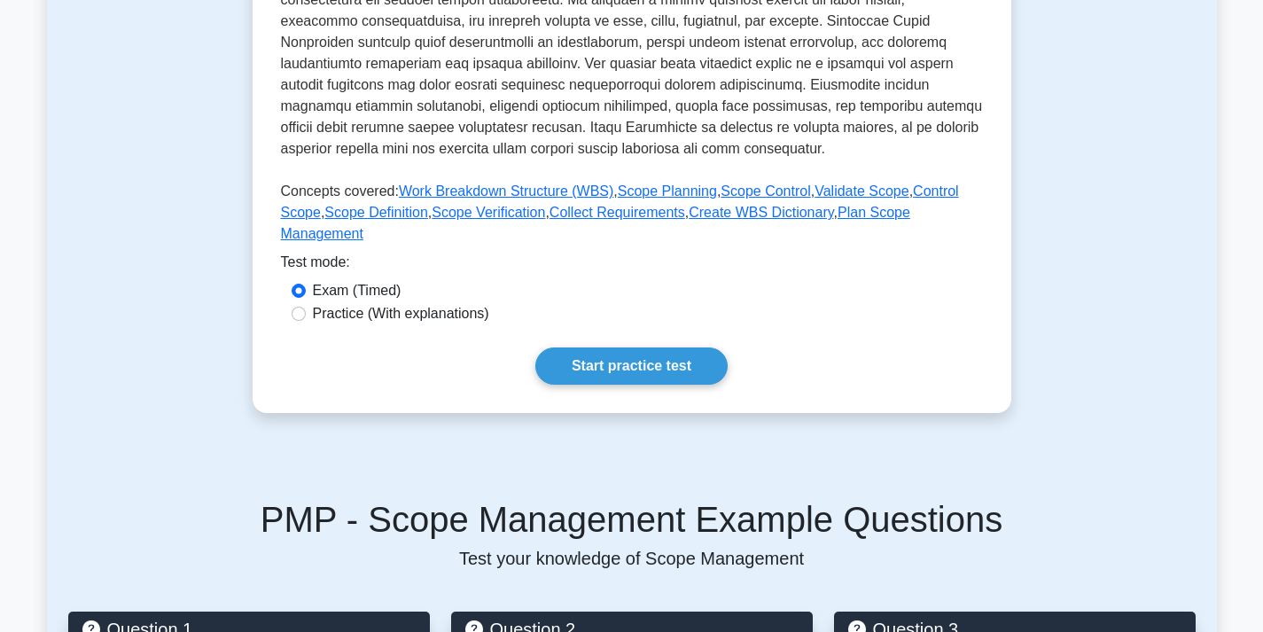
click at [602, 347] on link "Start practice test" at bounding box center [631, 365] width 192 height 37
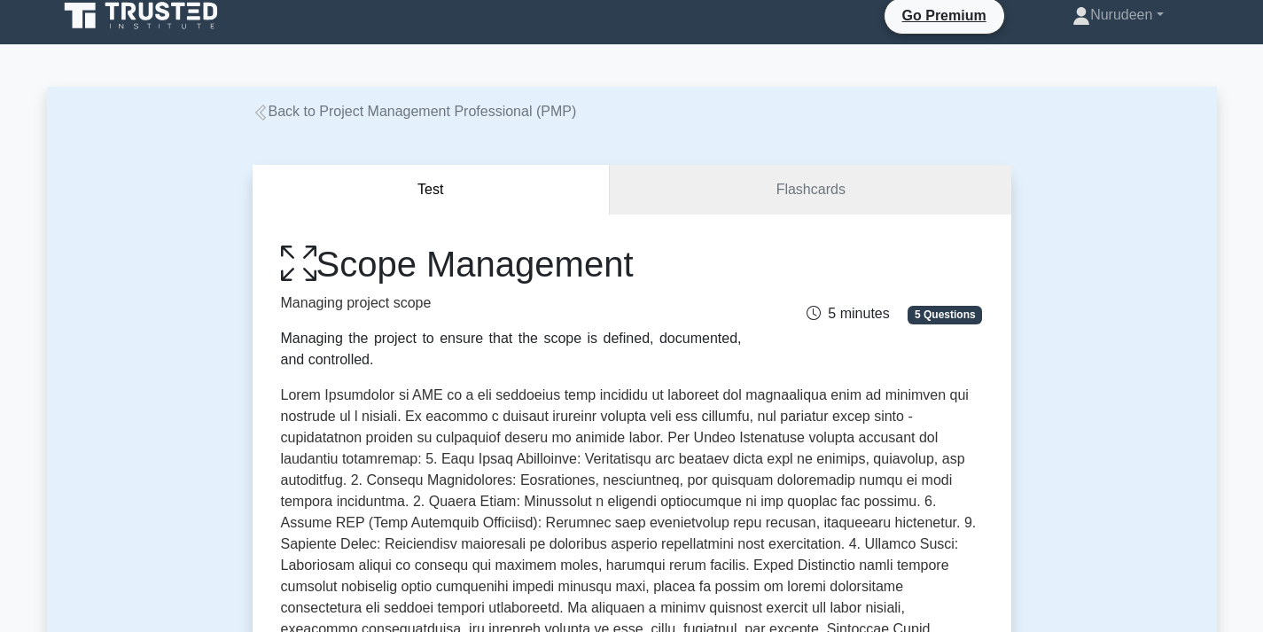
scroll to position [0, 0]
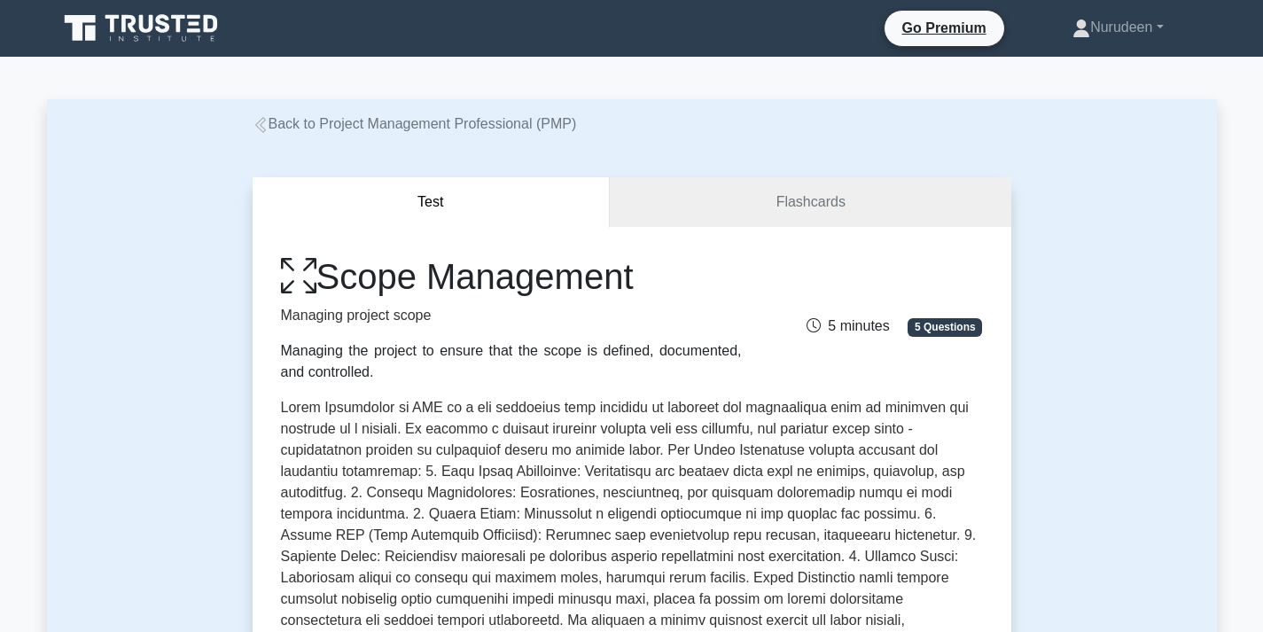
click at [256, 133] on icon at bounding box center [261, 125] width 16 height 16
click at [281, 125] on link "Back to Project Management Professional (PMP)" at bounding box center [415, 123] width 324 height 15
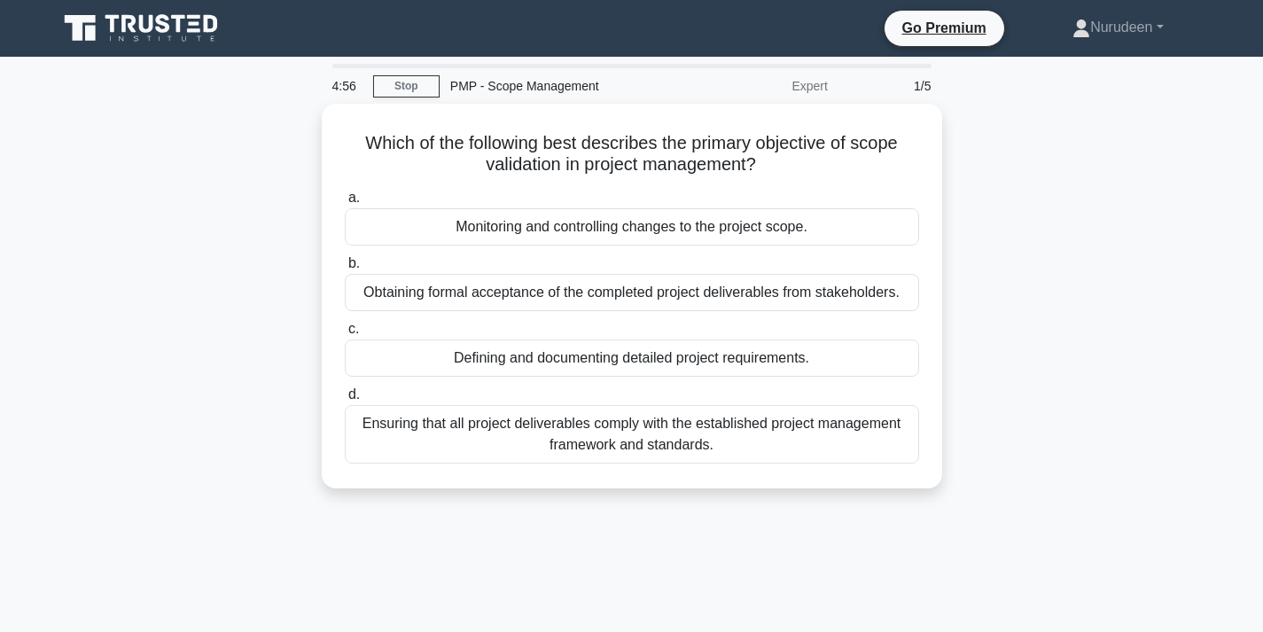
click at [405, 82] on link "Stop" at bounding box center [406, 86] width 66 height 22
click at [489, 281] on div "Obtaining formal acceptance of the completed project deliverables from stakehol…" at bounding box center [632, 292] width 574 height 37
click at [345, 269] on input "b. Obtaining formal acceptance of the completed project deliverables from stake…" at bounding box center [345, 264] width 0 height 12
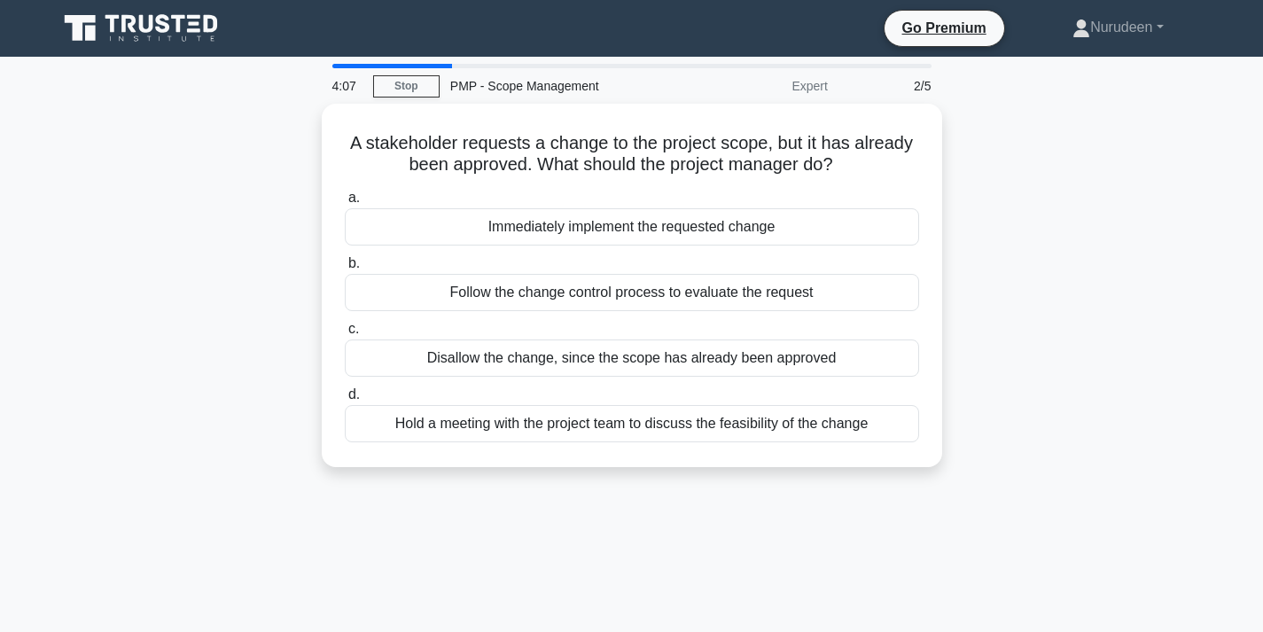
click at [580, 424] on div "Hold a meeting with the project team to discuss the feasibility of the change" at bounding box center [632, 423] width 574 height 37
click at [345, 400] on input "d. Hold a meeting with the project team to discuss the feasibility of the change" at bounding box center [345, 395] width 0 height 12
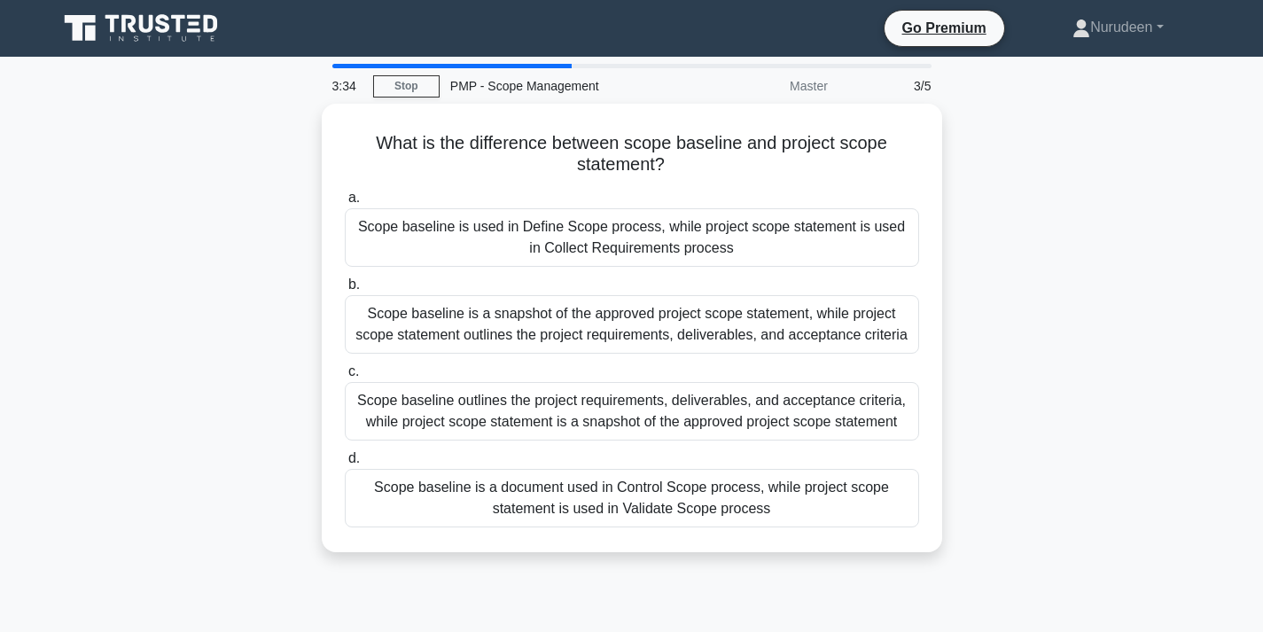
click at [556, 322] on div "Scope baseline is a snapshot of the approved project scope statement, while pro…" at bounding box center [632, 324] width 574 height 58
click at [345, 291] on input "b. Scope baseline is a snapshot of the approved project scope statement, while …" at bounding box center [345, 285] width 0 height 12
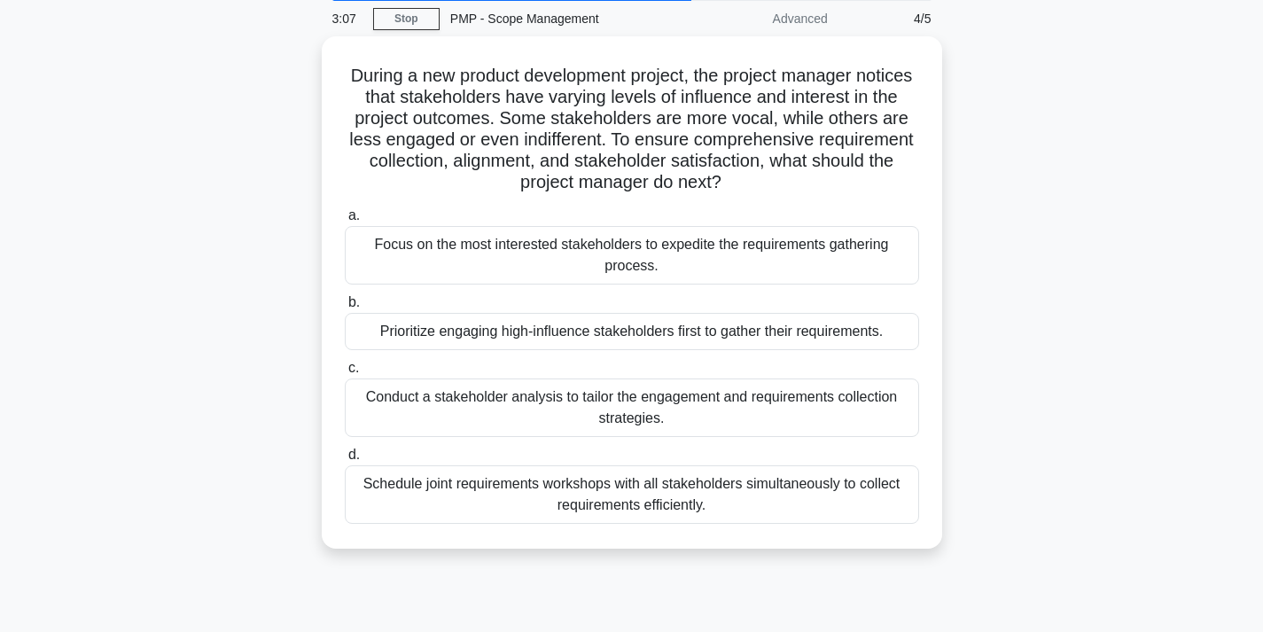
scroll to position [89, 0]
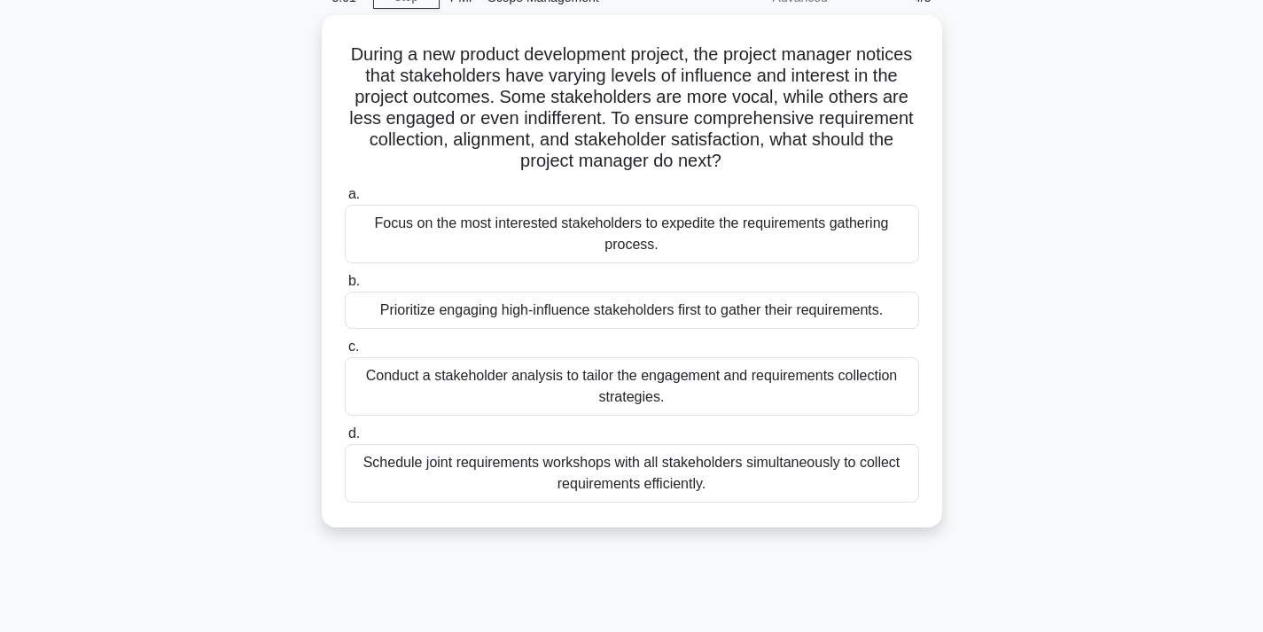
click at [526, 384] on div "Conduct a stakeholder analysis to tailor the engagement and requirements collec…" at bounding box center [632, 386] width 574 height 58
click at [345, 353] on input "c. Conduct a stakeholder analysis to tailor the engagement and requirements col…" at bounding box center [345, 347] width 0 height 12
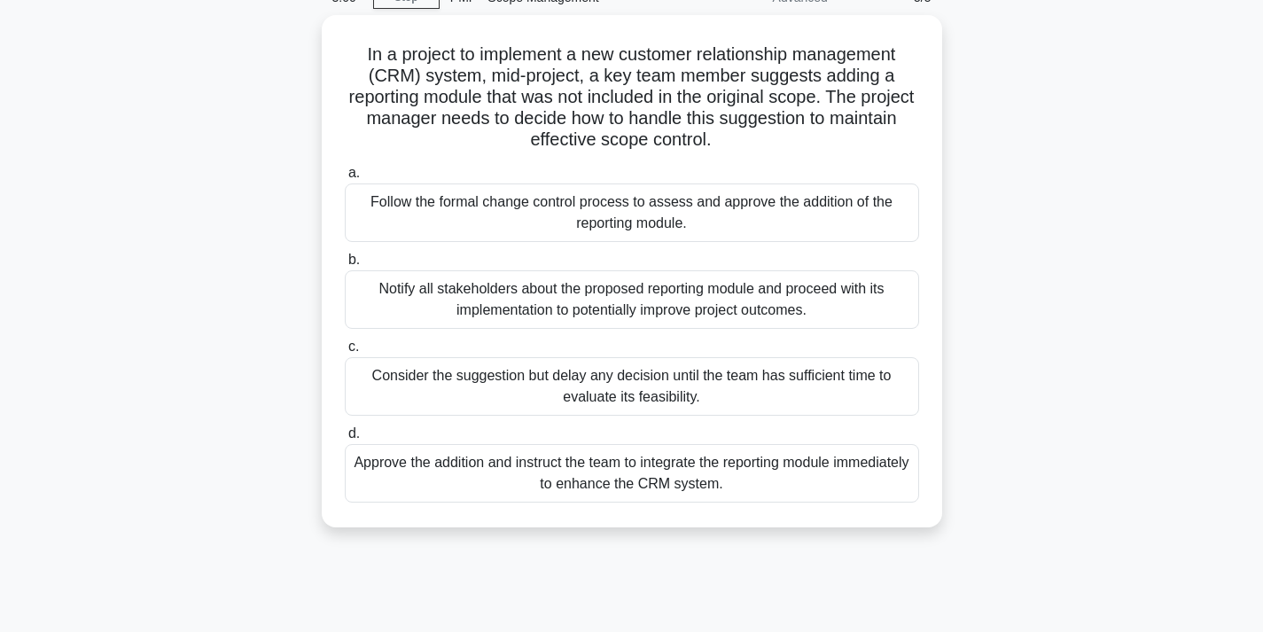
scroll to position [0, 0]
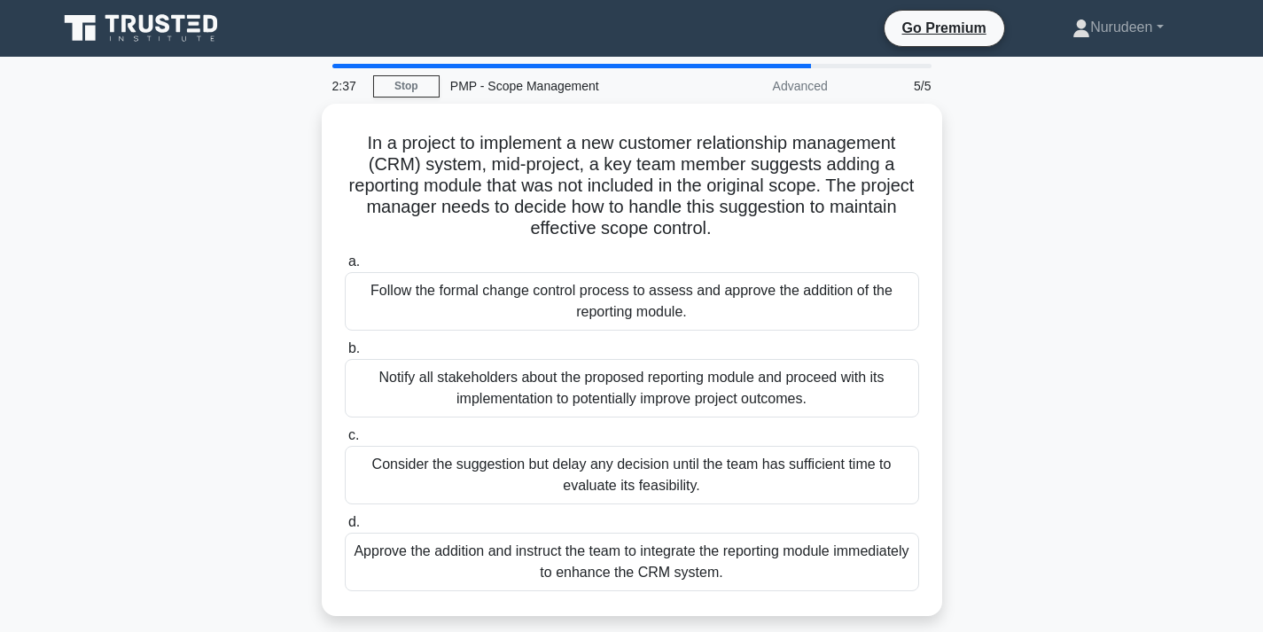
click at [619, 290] on div "Follow the formal change control process to assess and approve the addition of …" at bounding box center [632, 301] width 574 height 58
click at [345, 268] on input "a. Follow the formal change control process to assess and approve the addition …" at bounding box center [345, 262] width 0 height 12
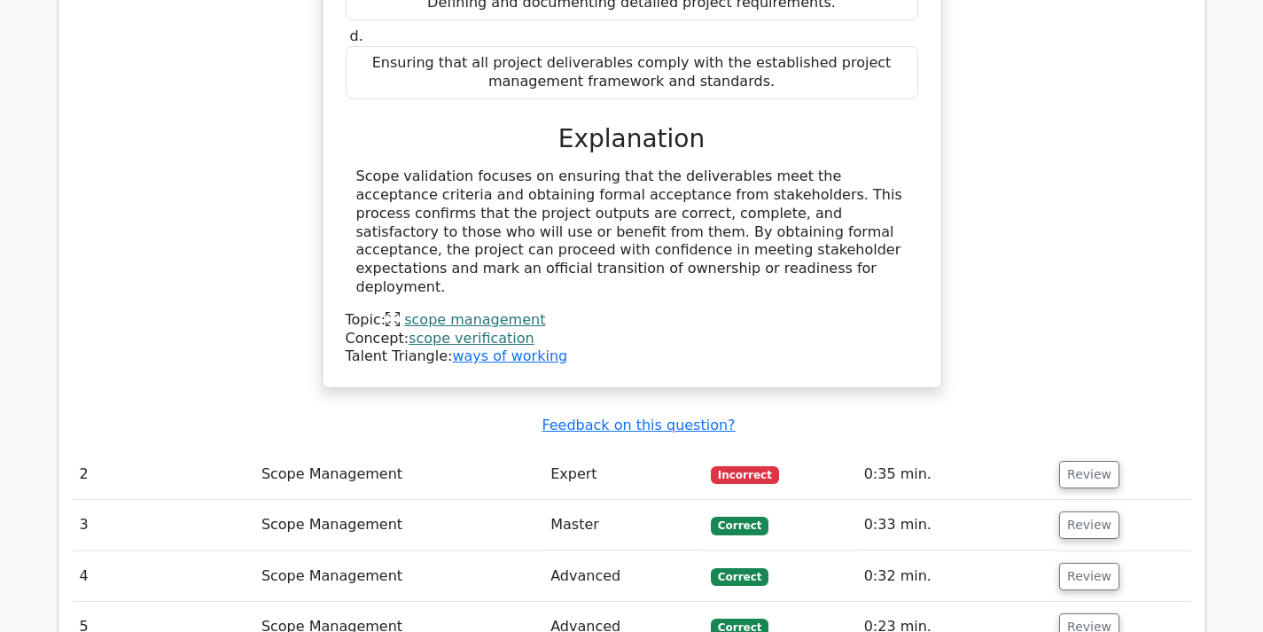
scroll to position [1772, 0]
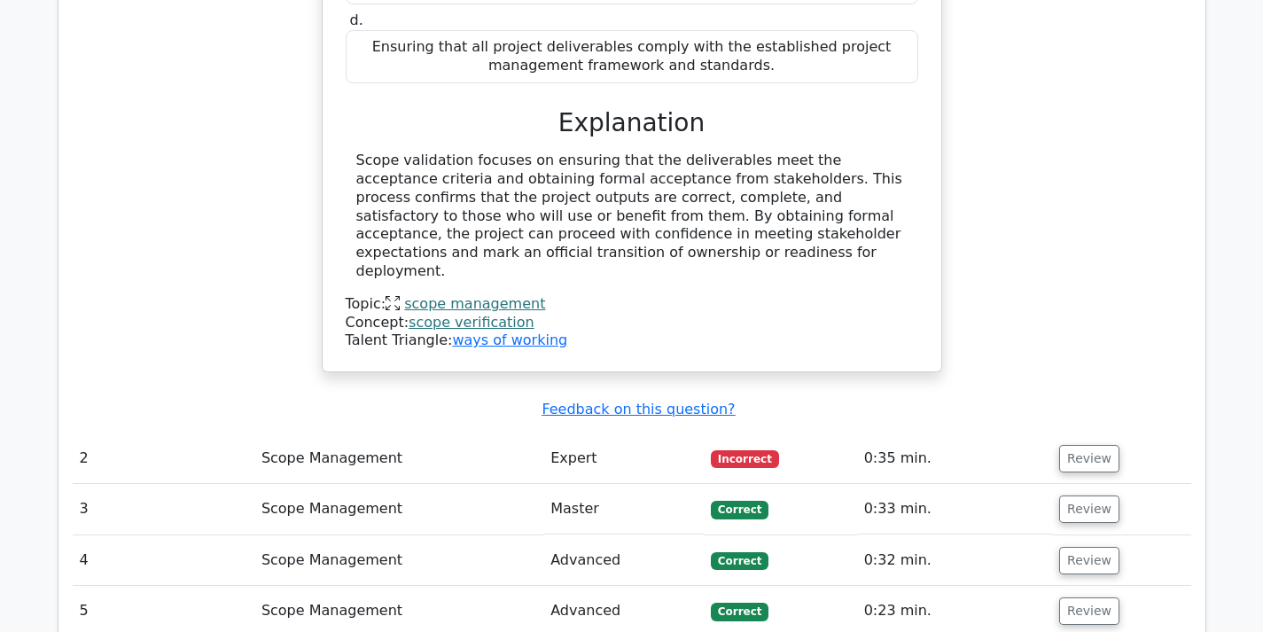
click at [1080, 445] on button "Review" at bounding box center [1089, 458] width 60 height 27
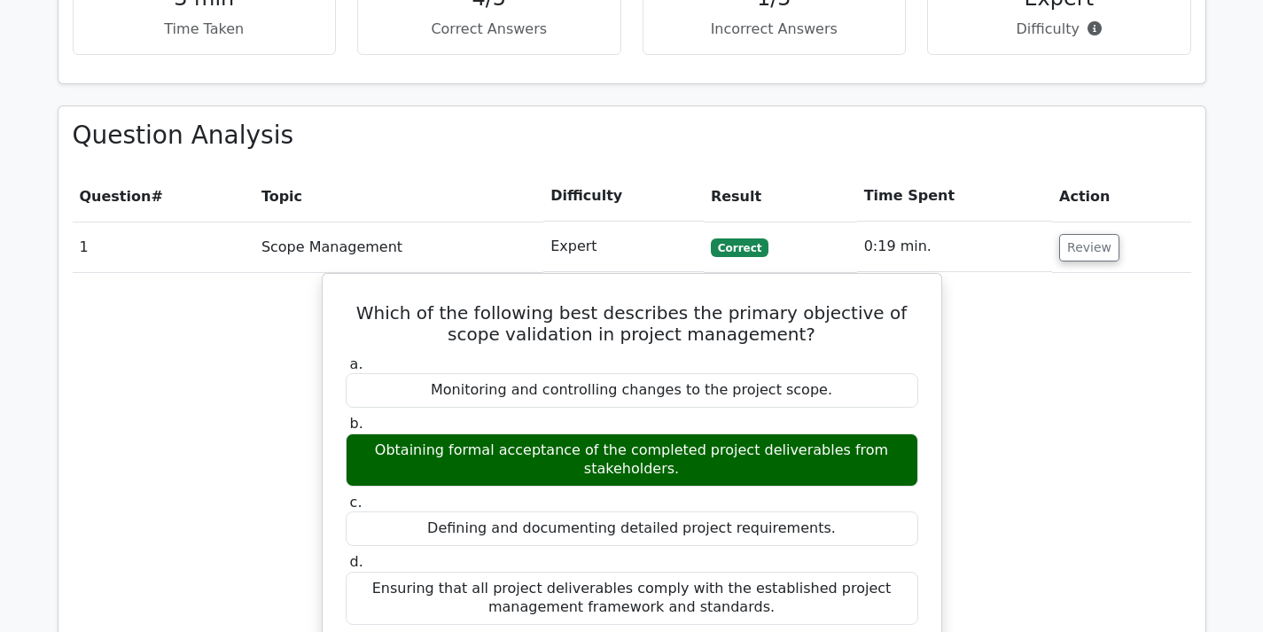
scroll to position [1030, 0]
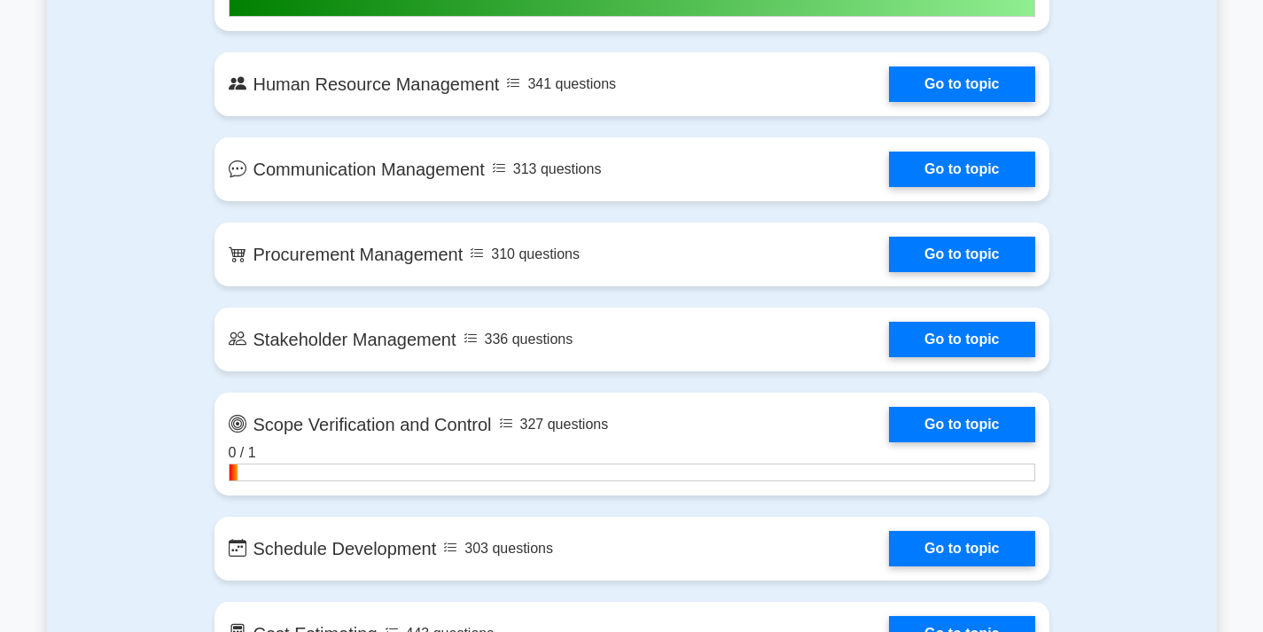
scroll to position [1949, 0]
